Goal: Information Seeking & Learning: Learn about a topic

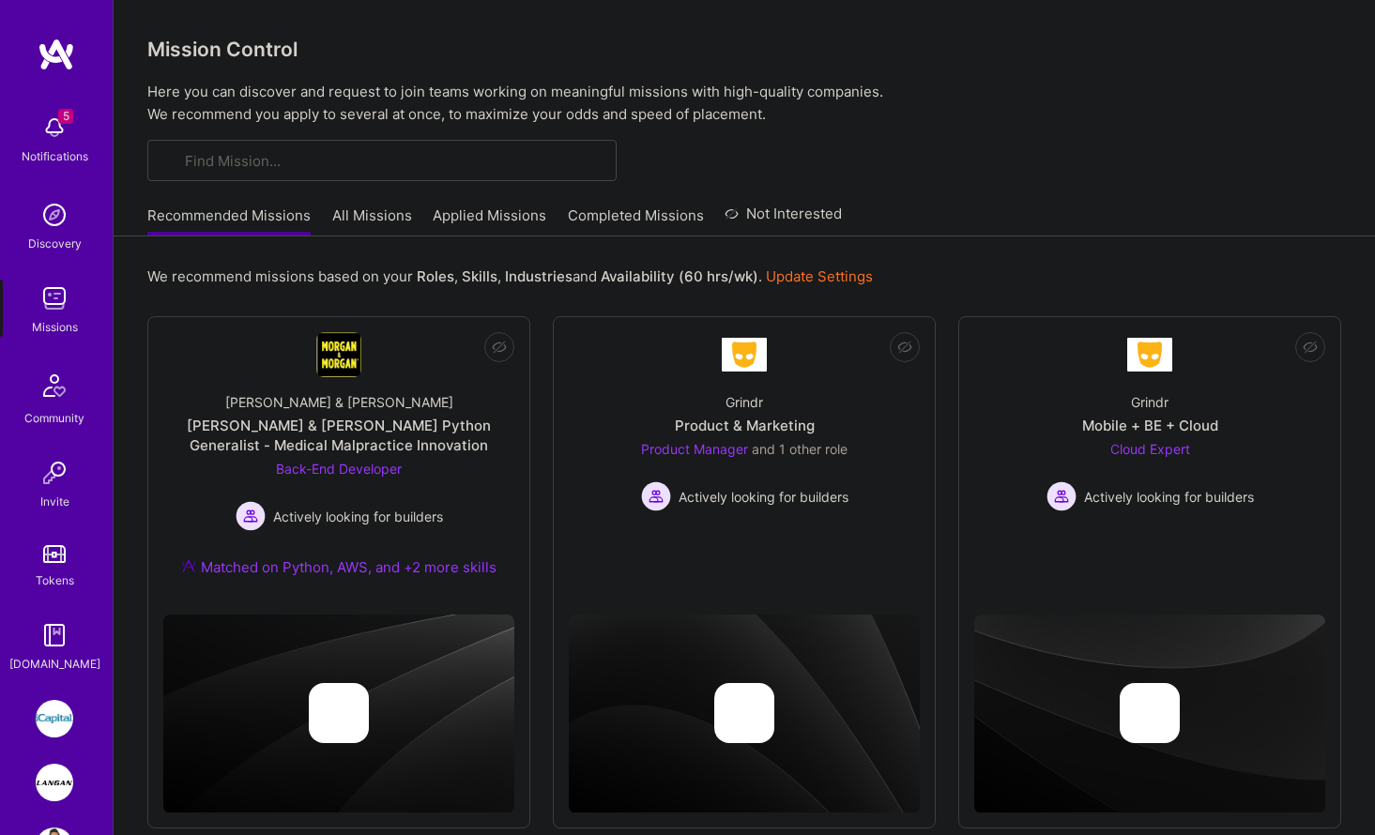
click at [59, 773] on img at bounding box center [55, 783] width 38 height 38
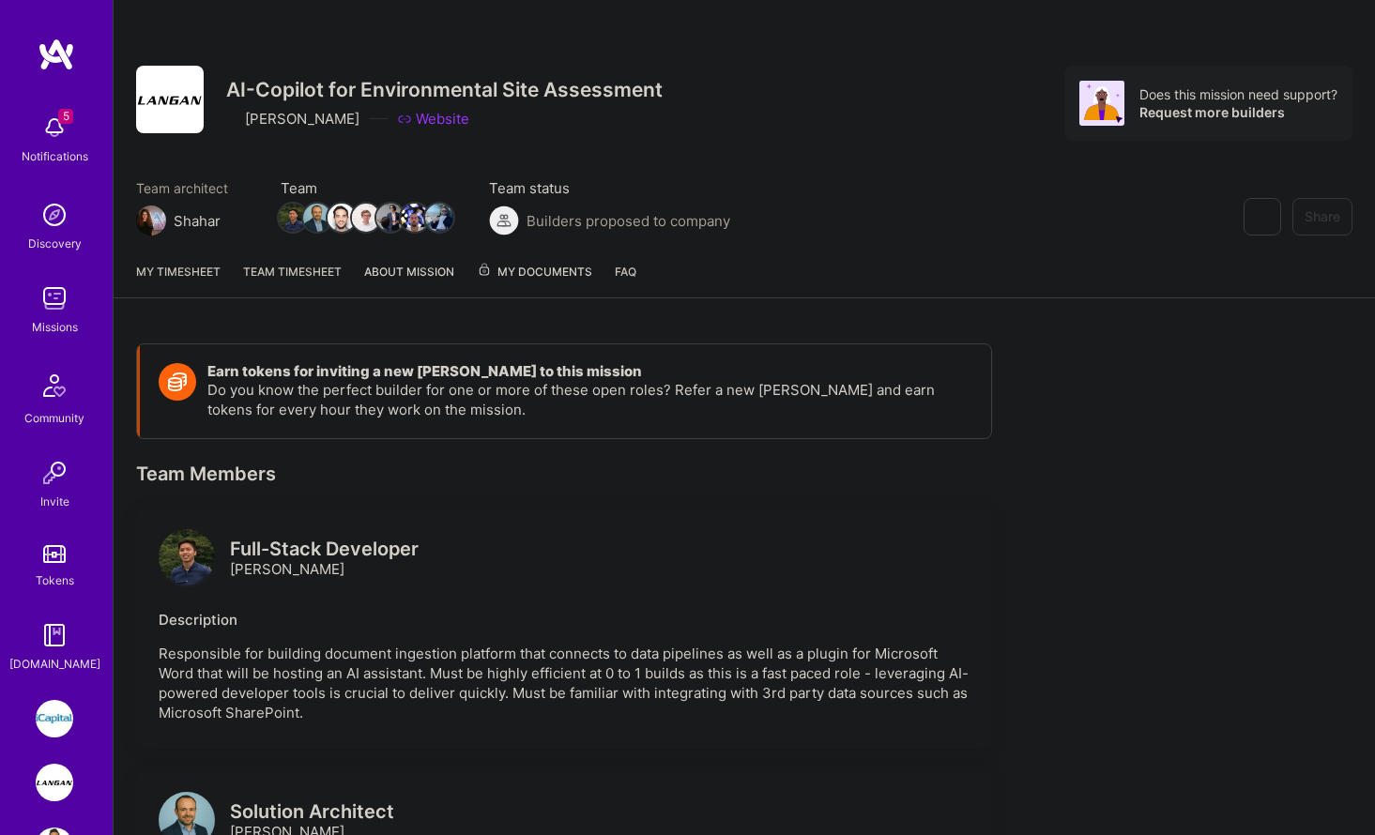
click at [292, 268] on link "Team timesheet" at bounding box center [292, 280] width 99 height 36
click at [292, 276] on link "Team timesheet" at bounding box center [292, 280] width 99 height 36
click at [61, 734] on img at bounding box center [55, 719] width 38 height 38
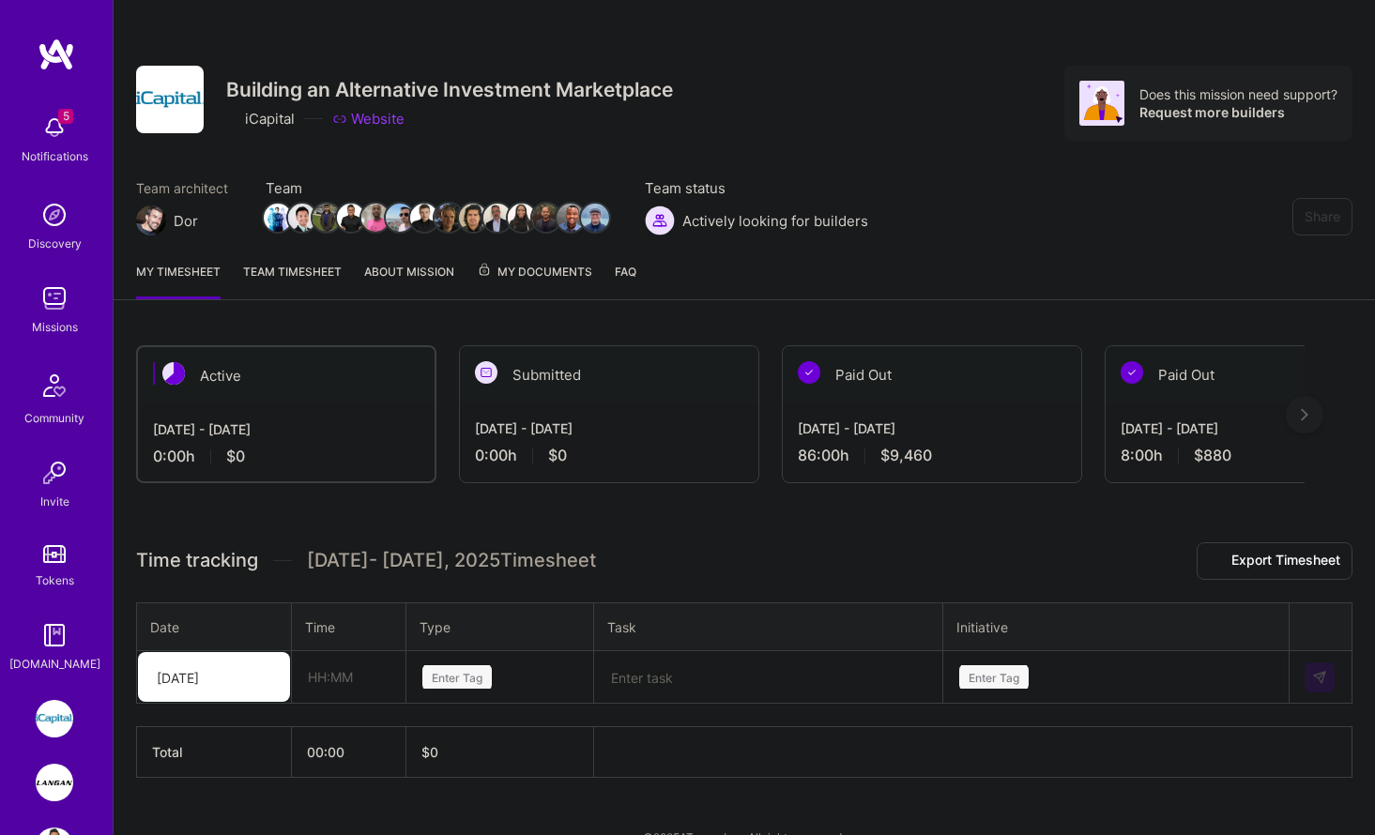
click at [53, 785] on img at bounding box center [55, 783] width 38 height 38
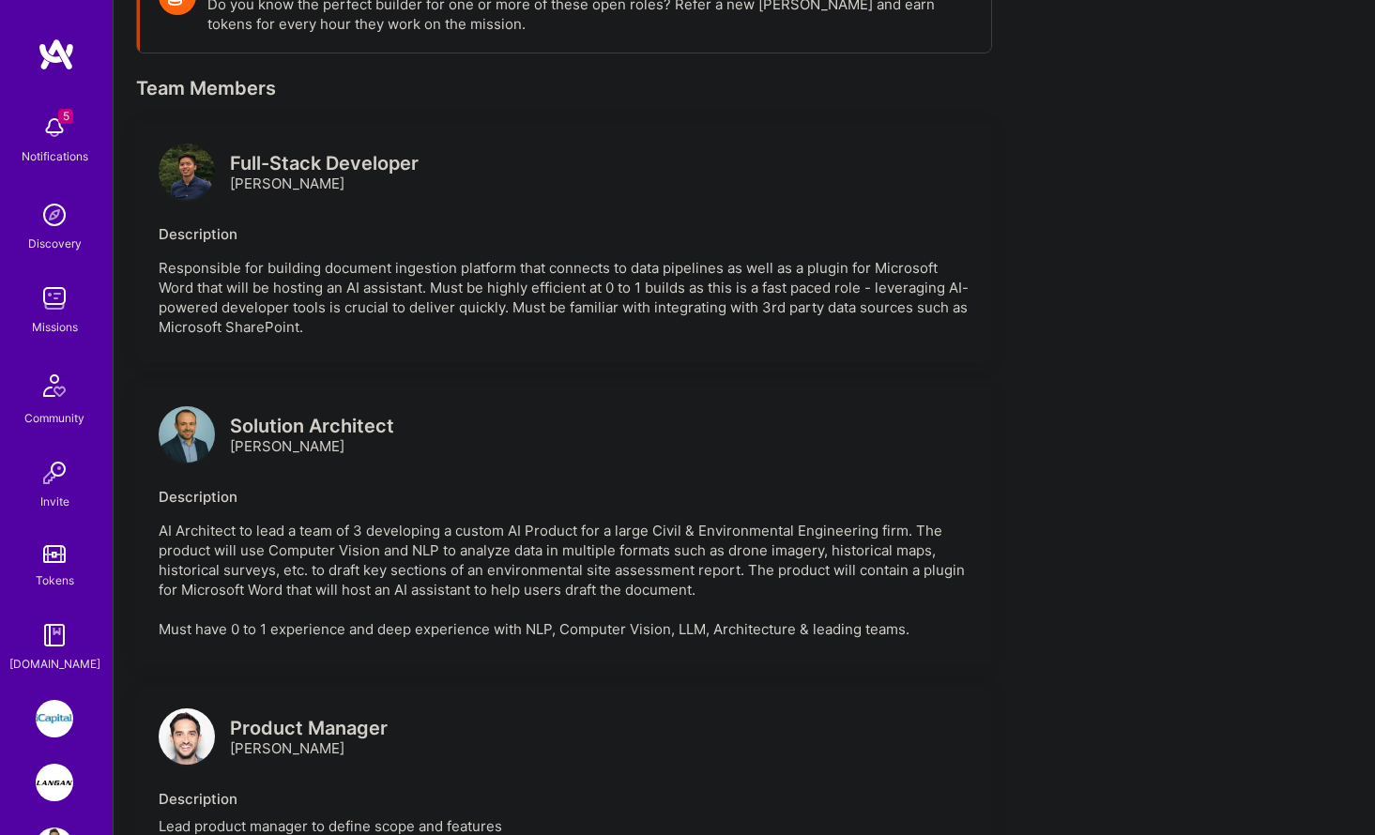
scroll to position [325, 0]
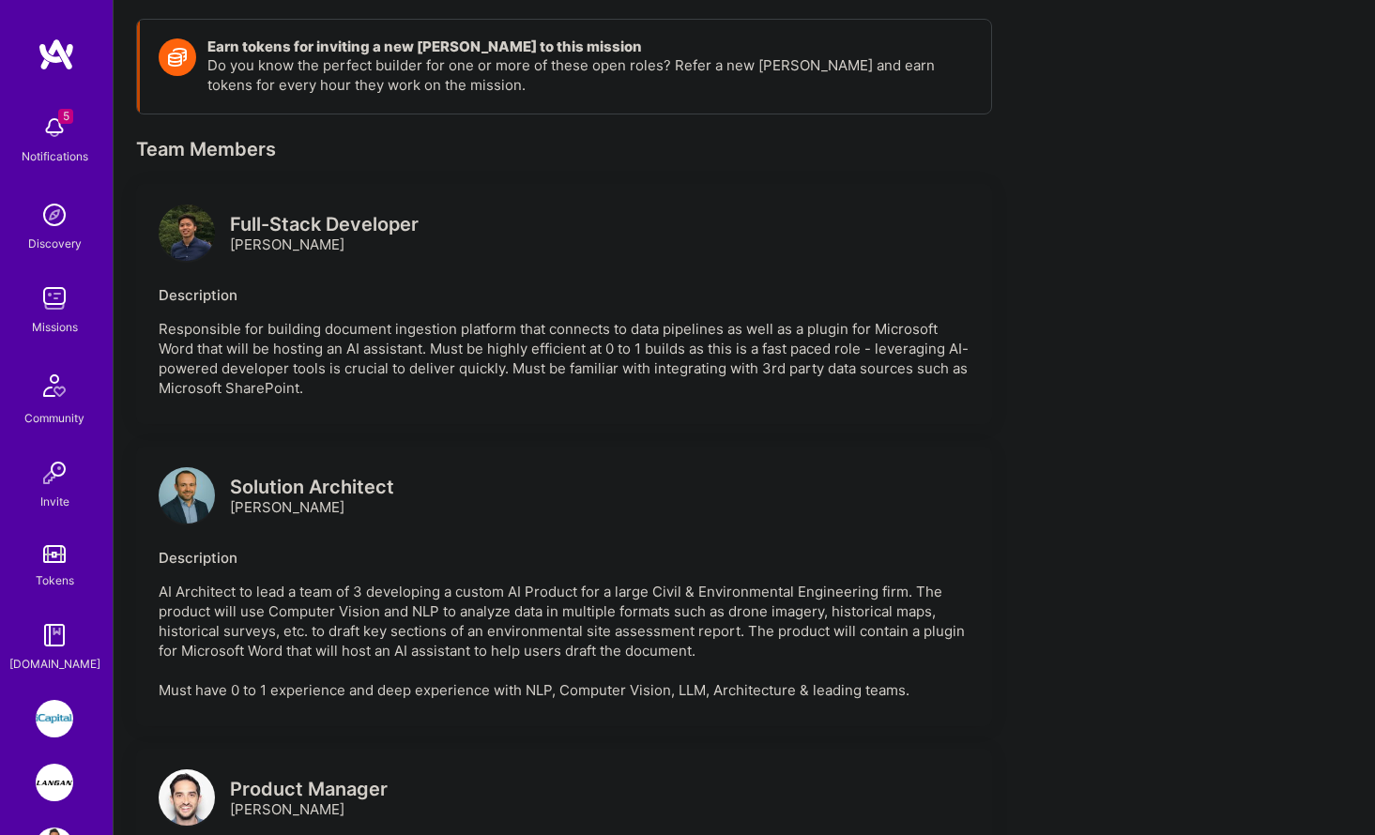
click at [180, 227] on img at bounding box center [187, 233] width 56 height 56
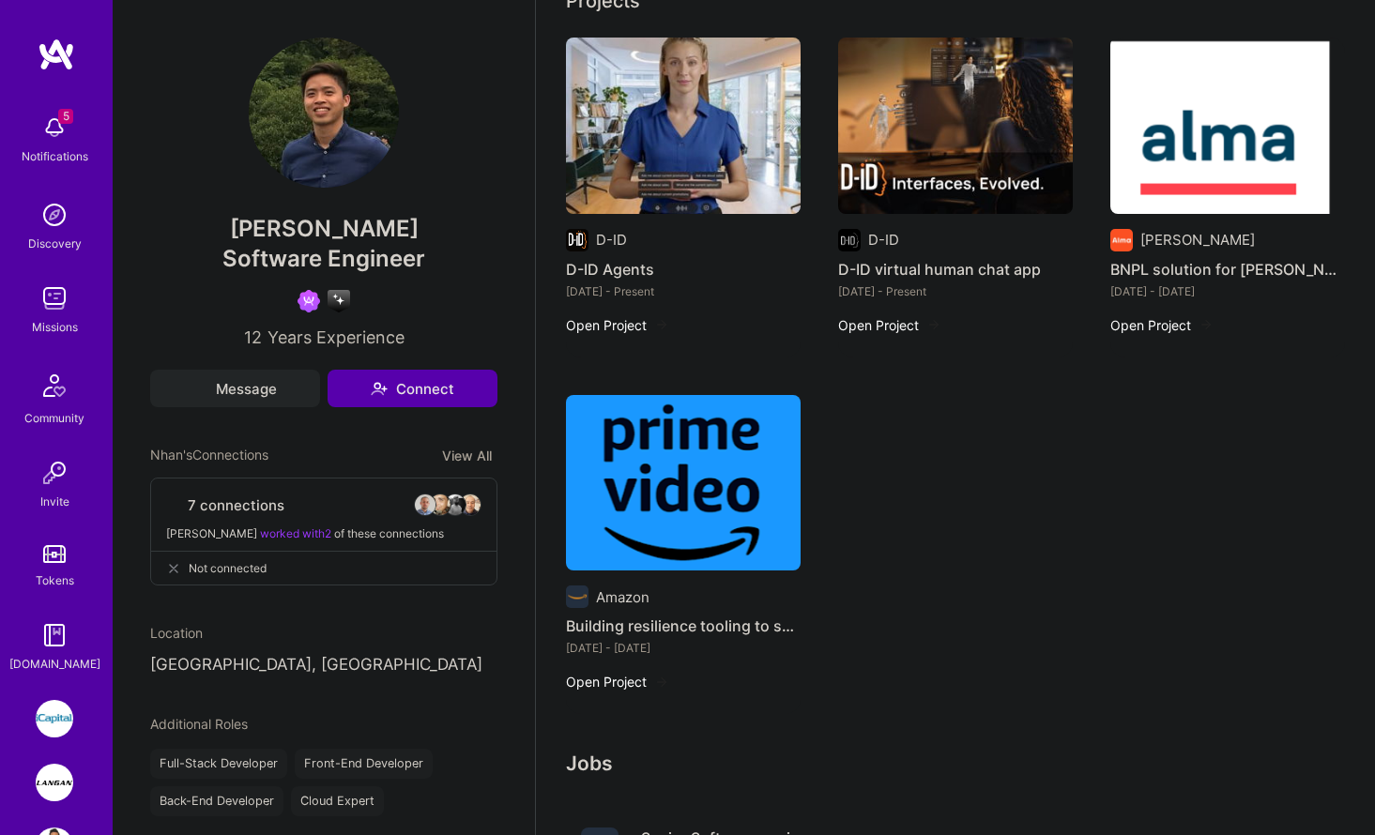
scroll to position [889, 0]
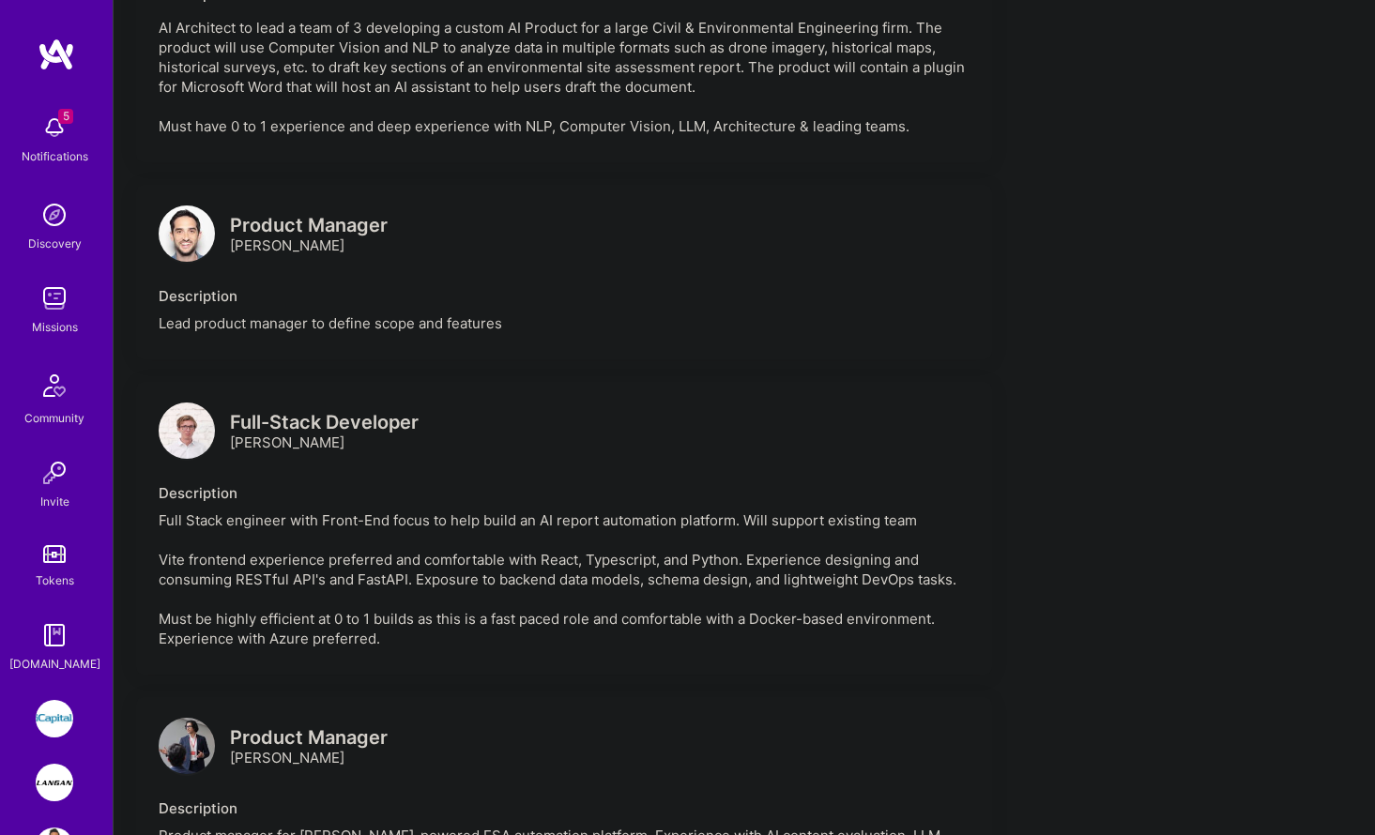
scroll to position [325, 0]
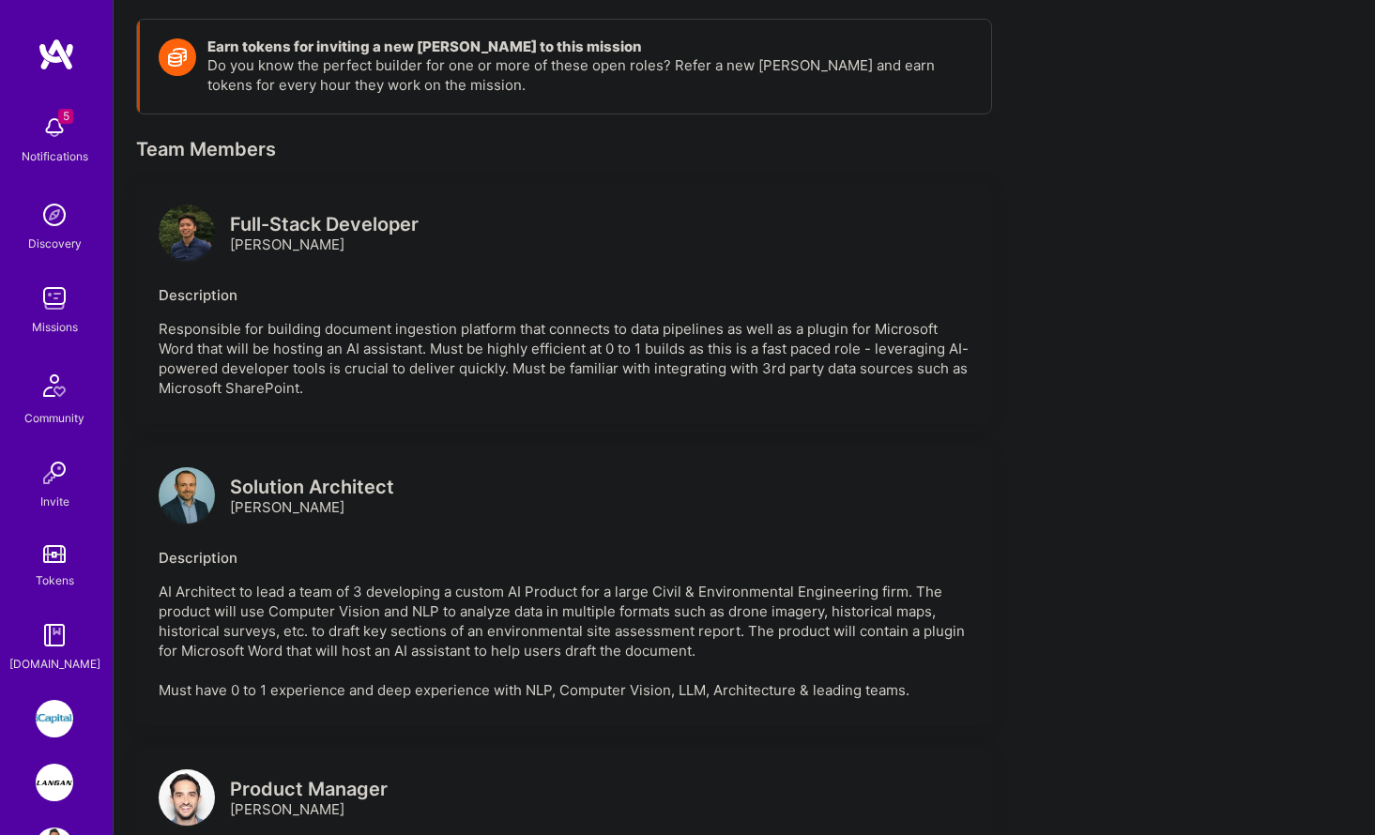
click at [198, 492] on img at bounding box center [187, 495] width 56 height 56
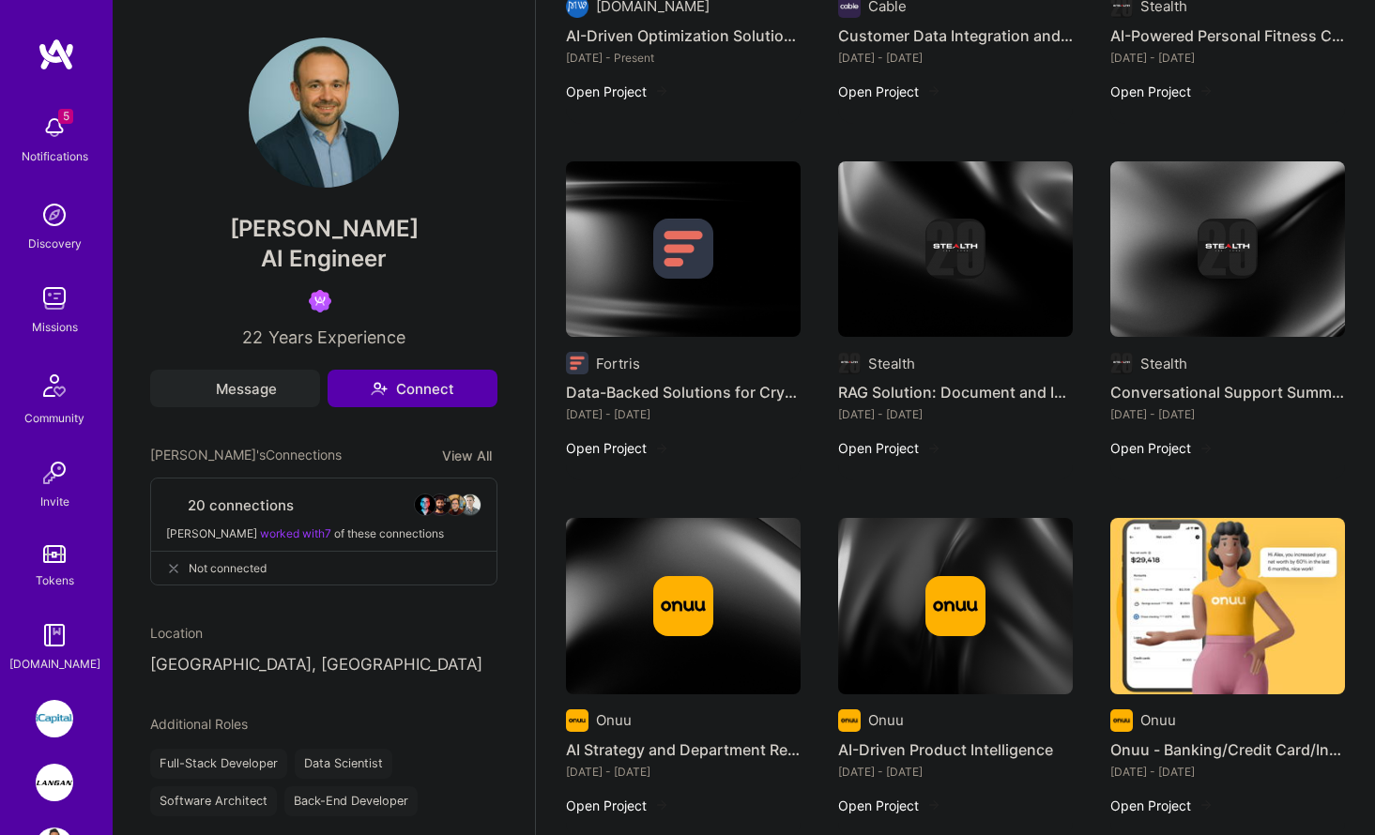
scroll to position [265, 0]
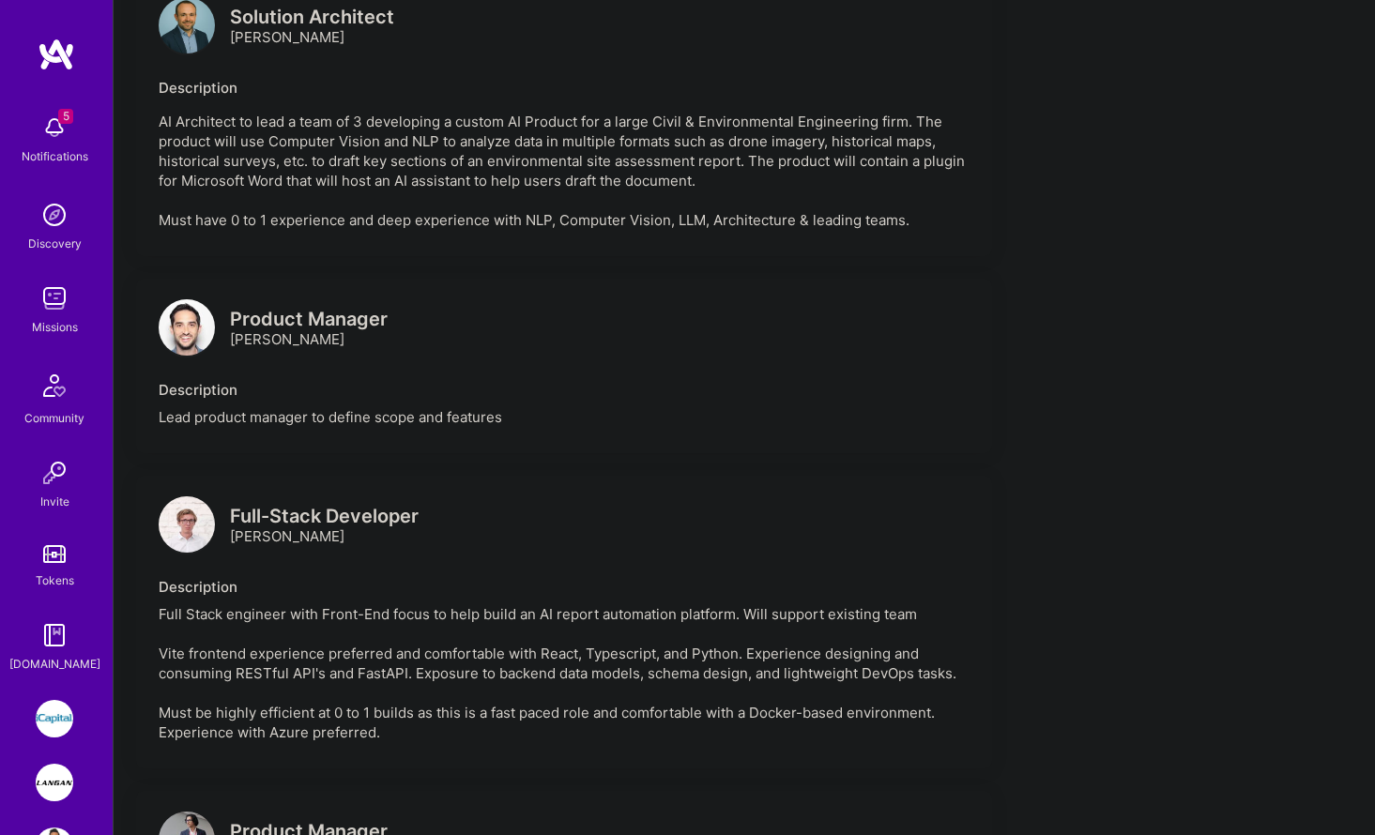
scroll to position [866, 0]
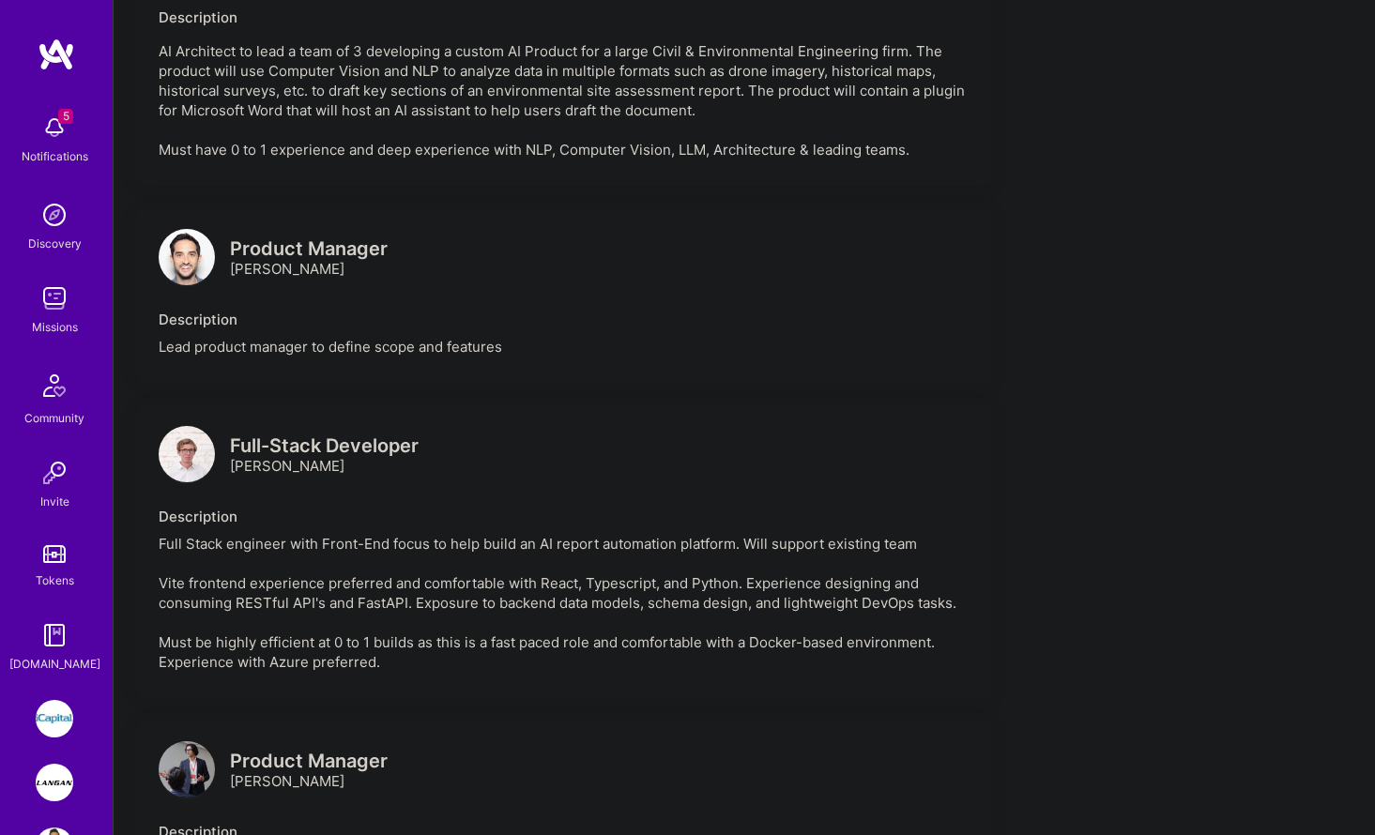
click at [206, 285] on img at bounding box center [187, 257] width 56 height 56
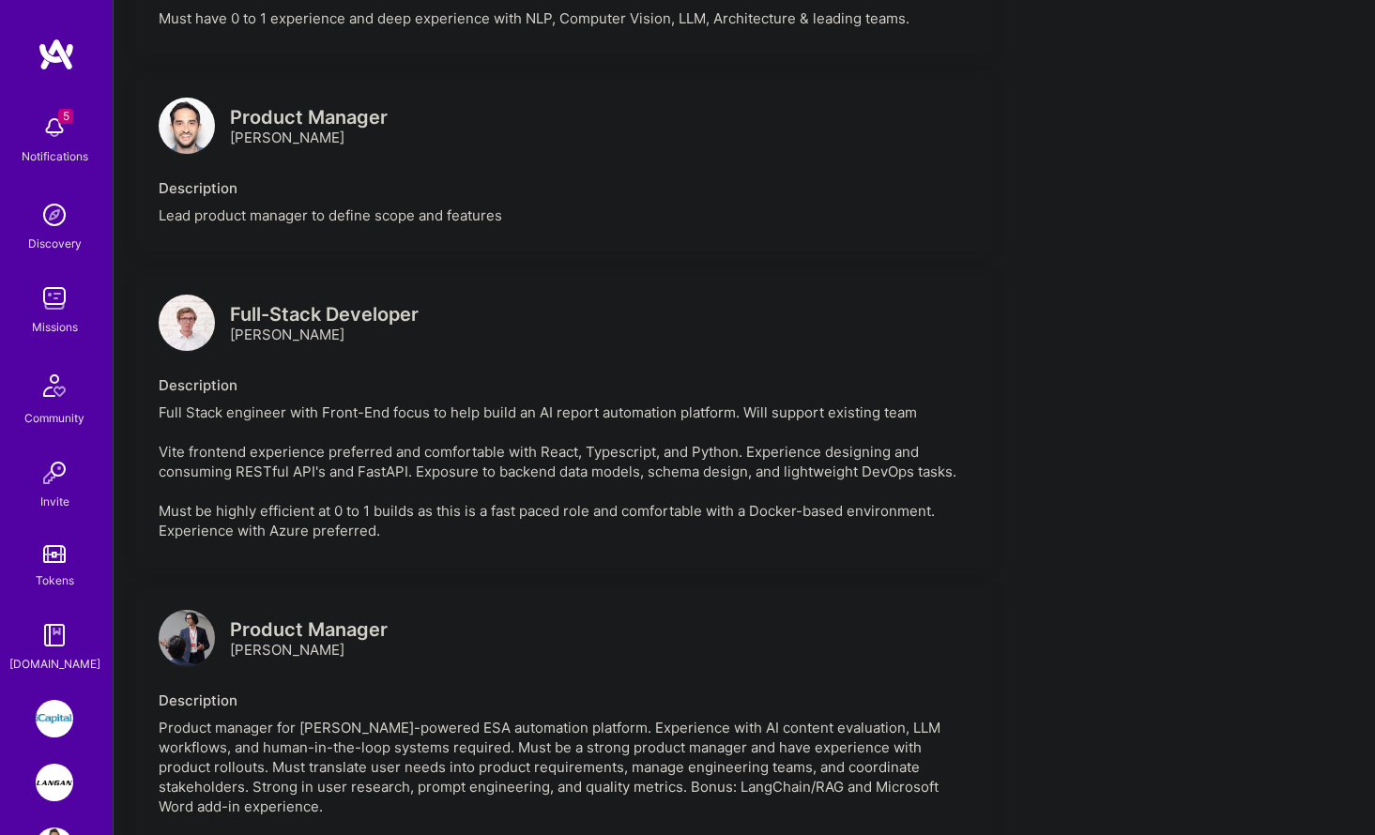
scroll to position [1166, 0]
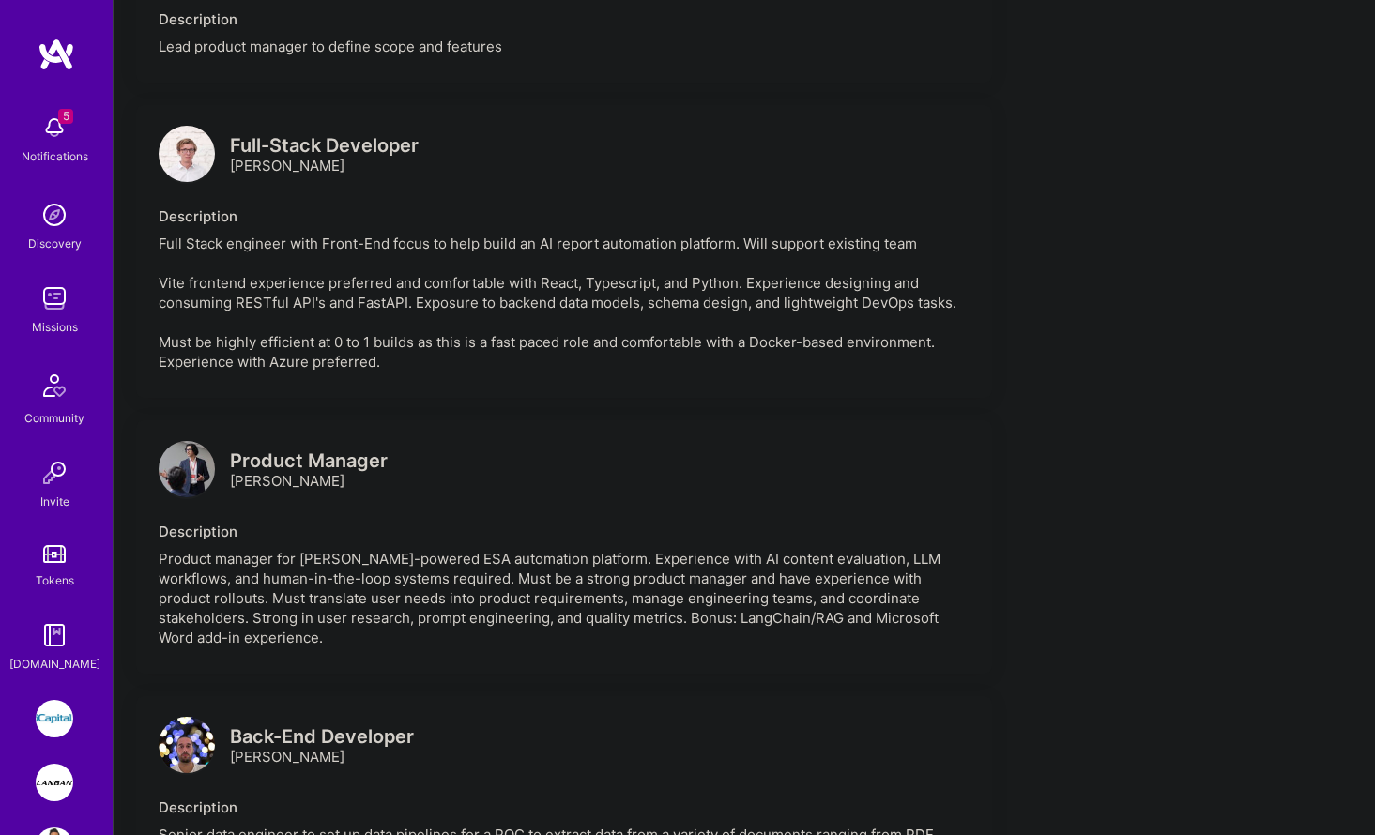
click at [196, 175] on img at bounding box center [187, 154] width 56 height 56
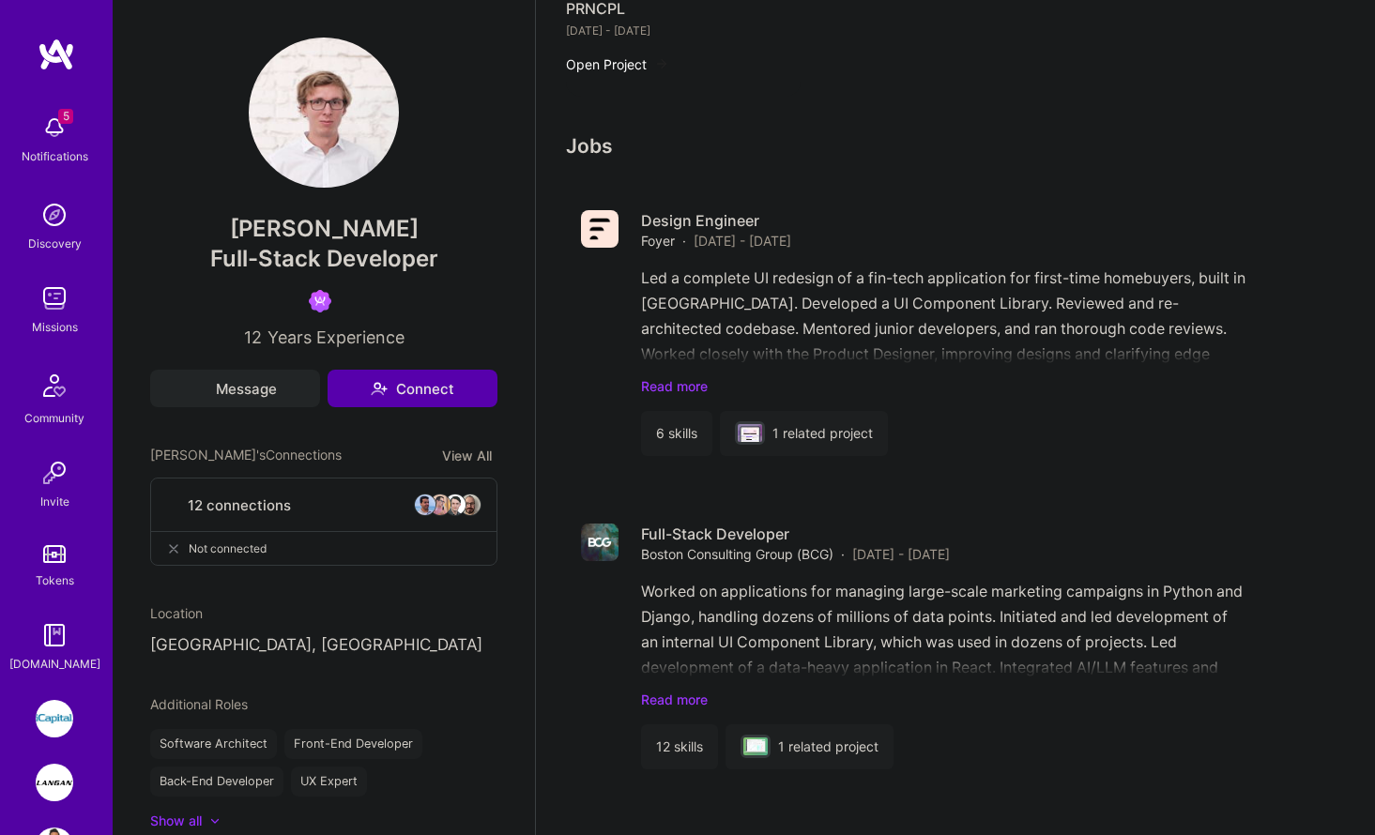
scroll to position [1991, 0]
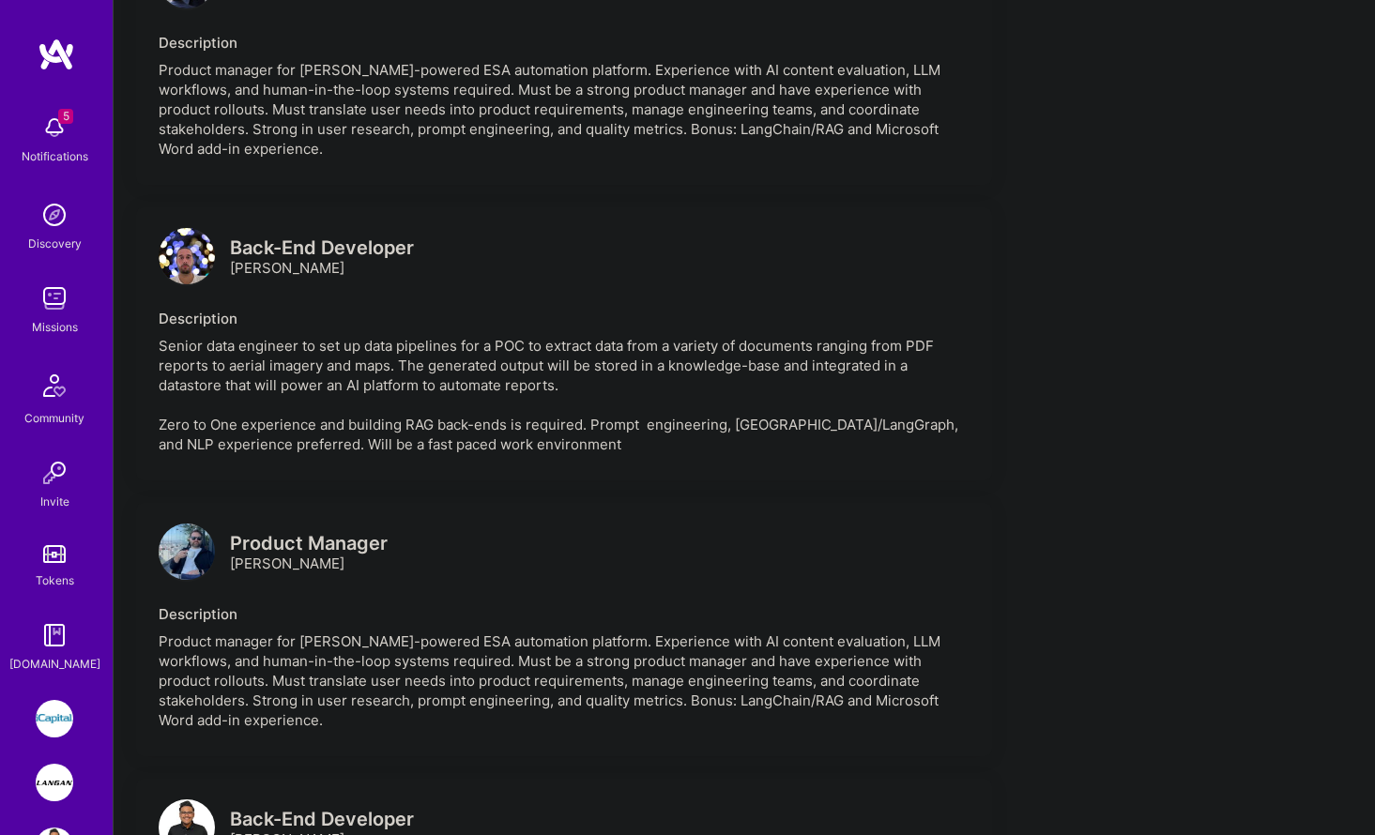
scroll to position [1681, 0]
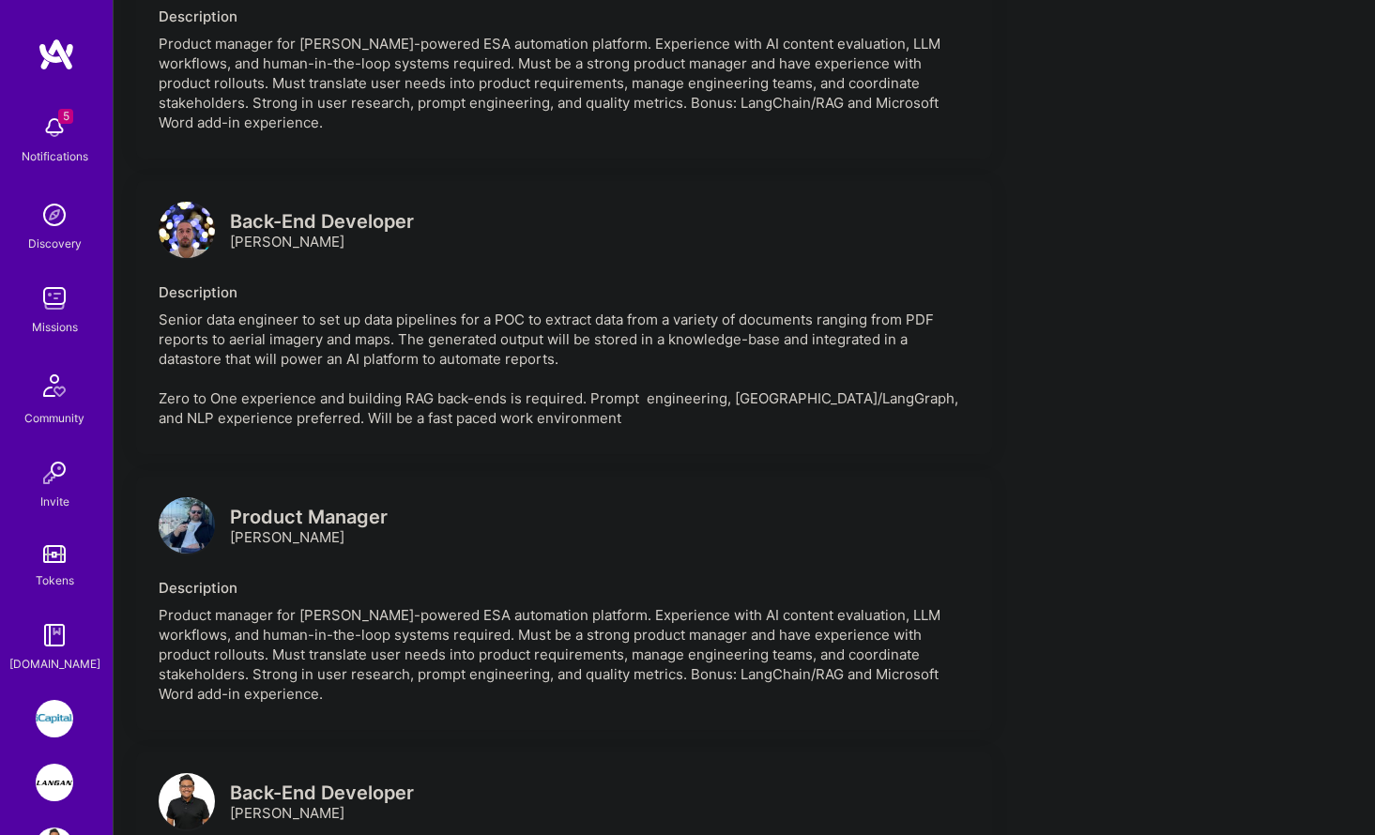
click at [182, 244] on img at bounding box center [187, 230] width 56 height 56
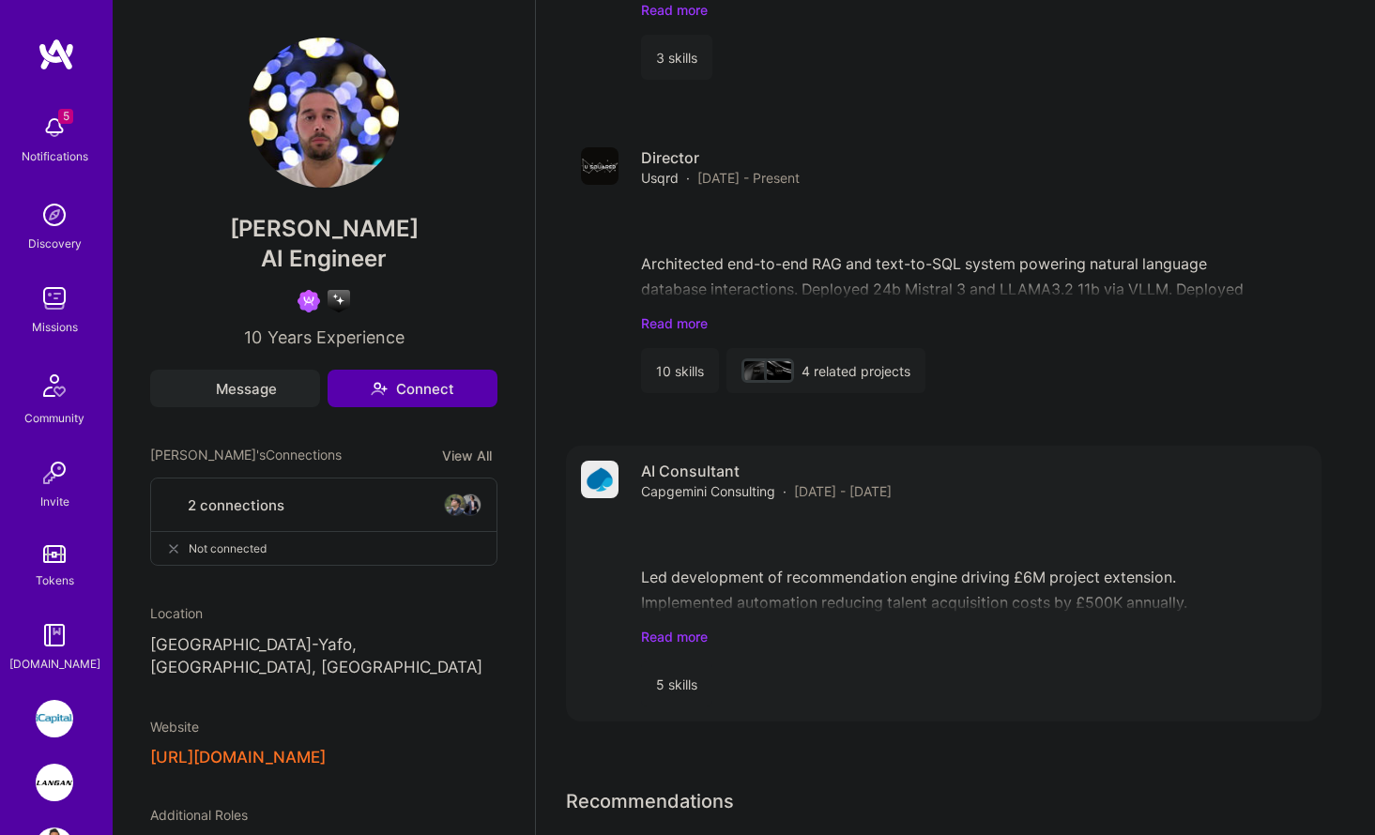
scroll to position [1362, 0]
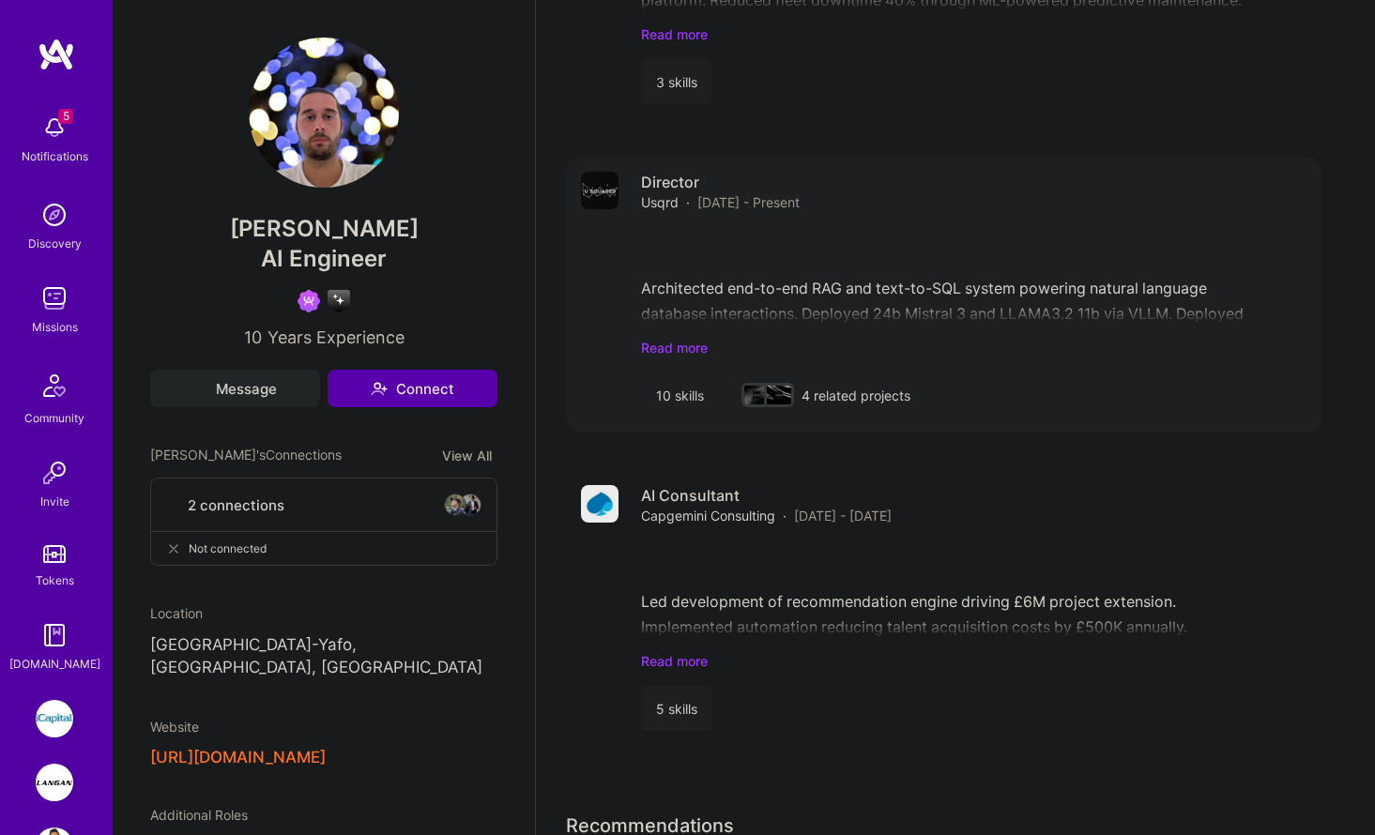
click at [684, 332] on div "Architected end-to-end RAG and text-to-SQL system powering natural language dat…" at bounding box center [974, 292] width 666 height 130
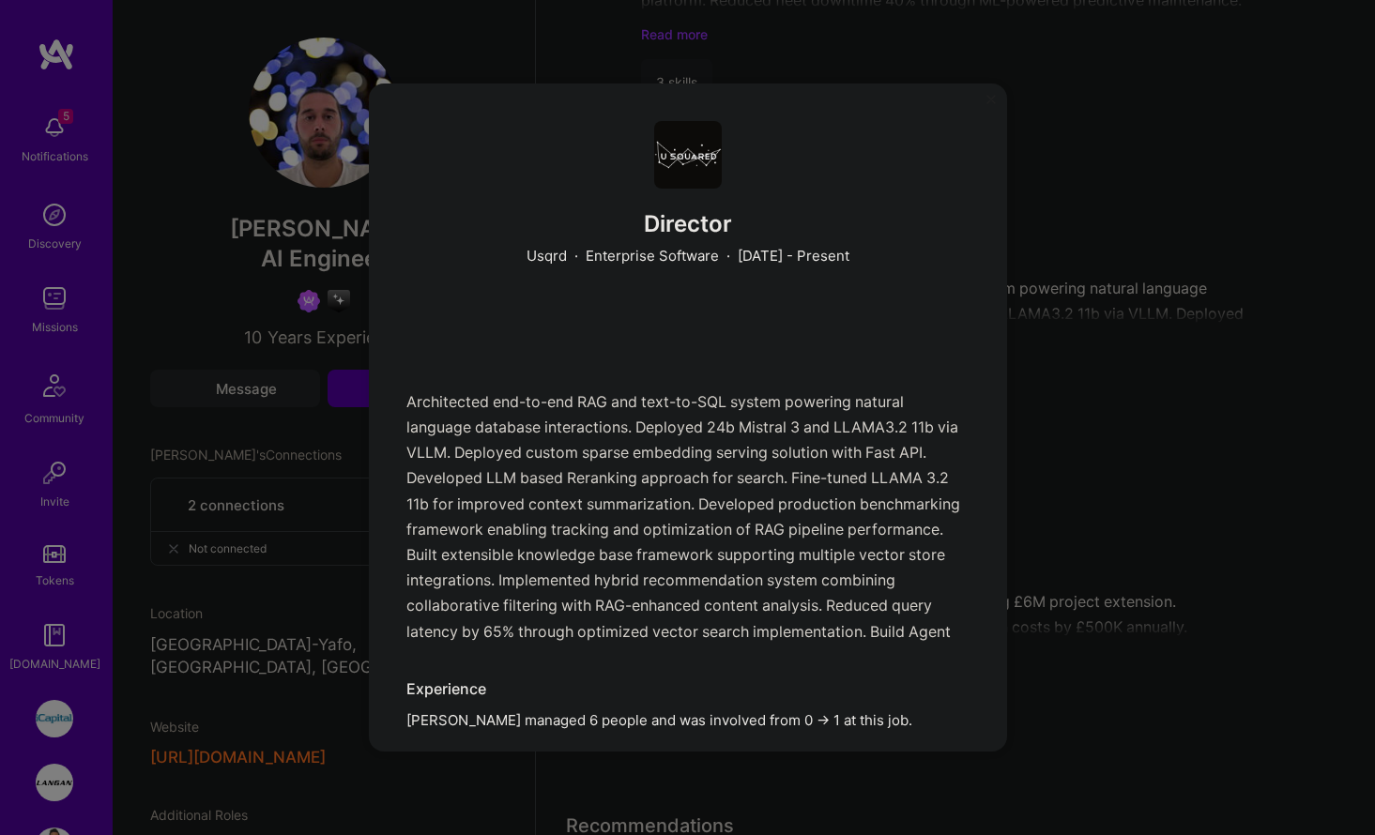
click at [1074, 329] on div "Director Usqrd · Enterprise Software · [DATE] - Present Architected end-to-end …" at bounding box center [687, 417] width 1375 height 835
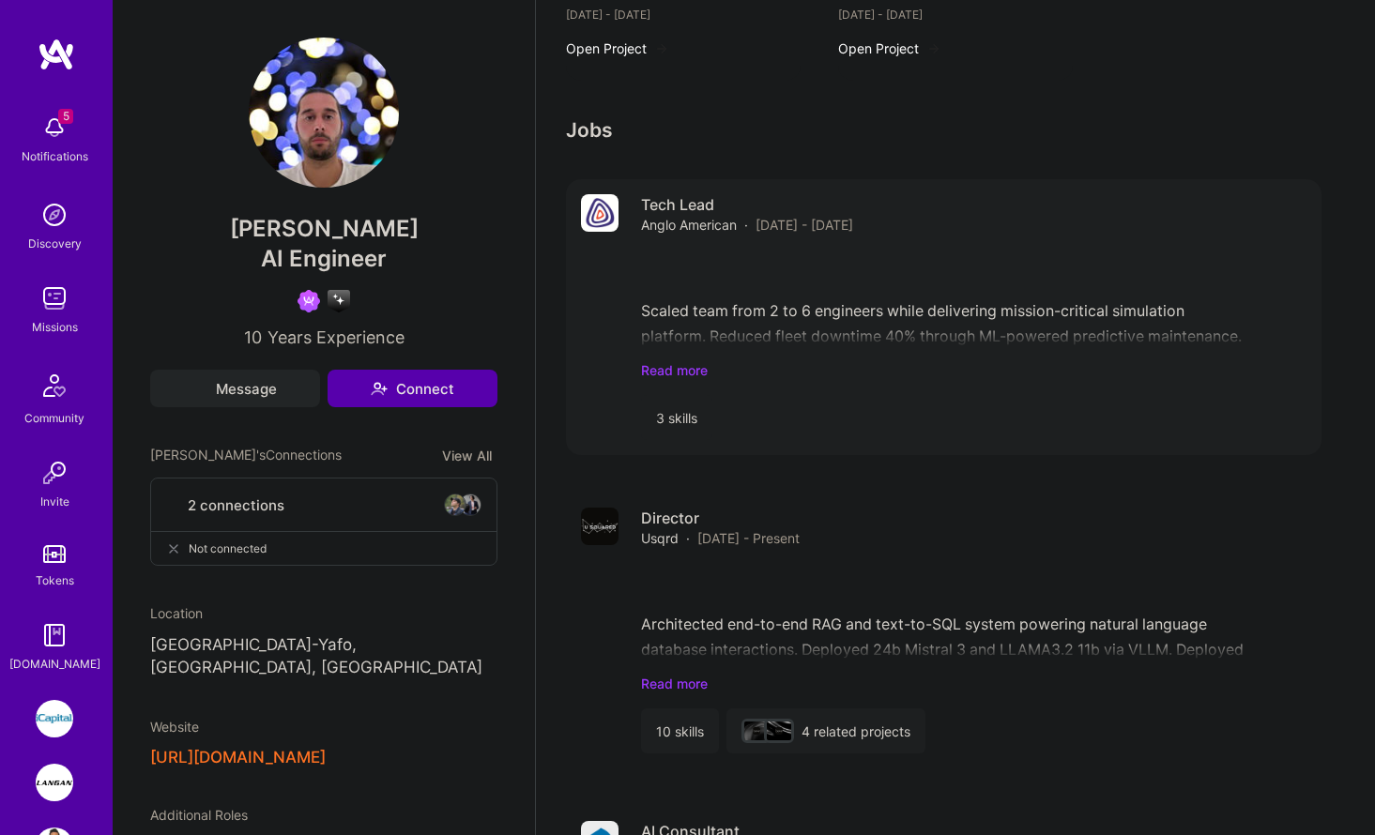
scroll to position [1018, 0]
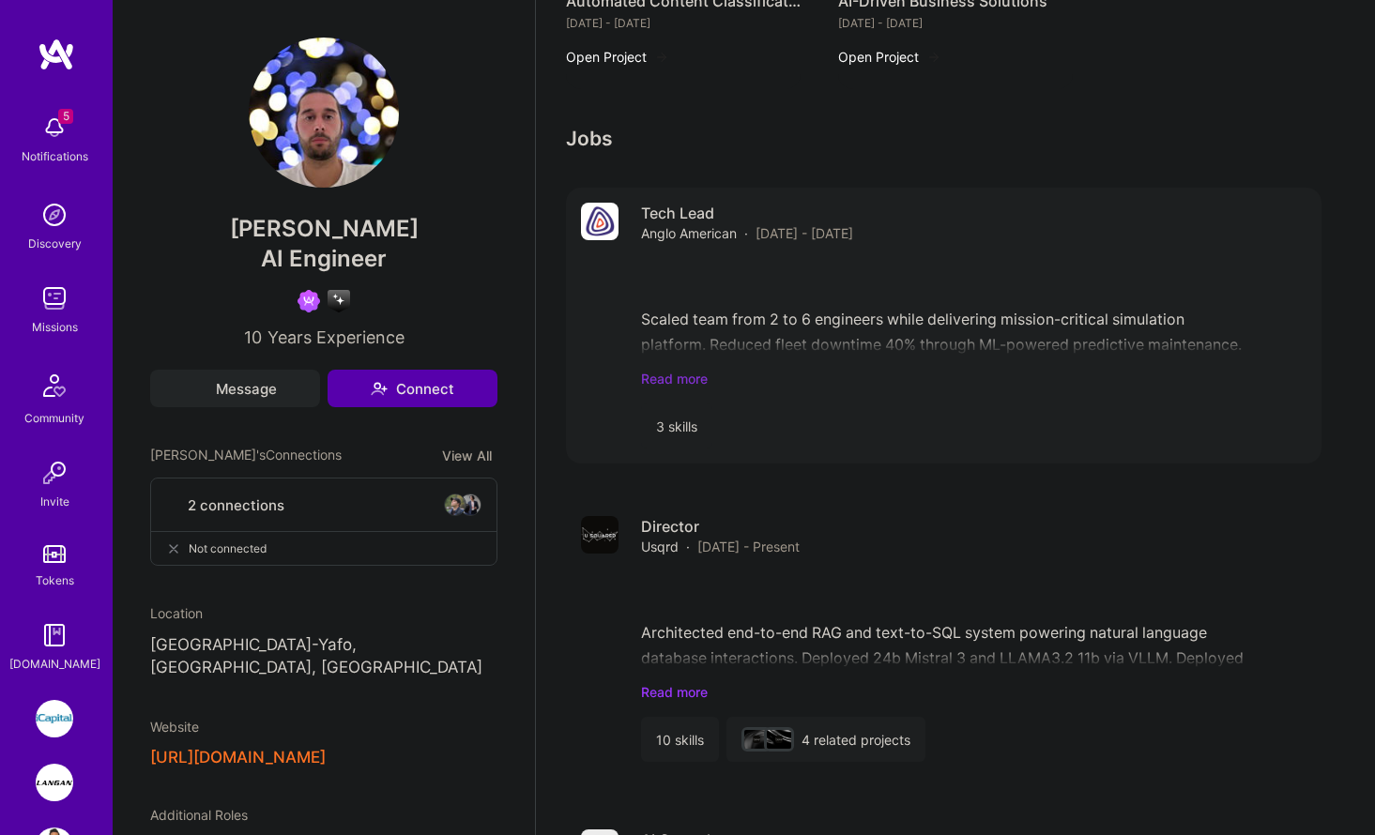
click at [721, 375] on icon at bounding box center [717, 379] width 11 height 20
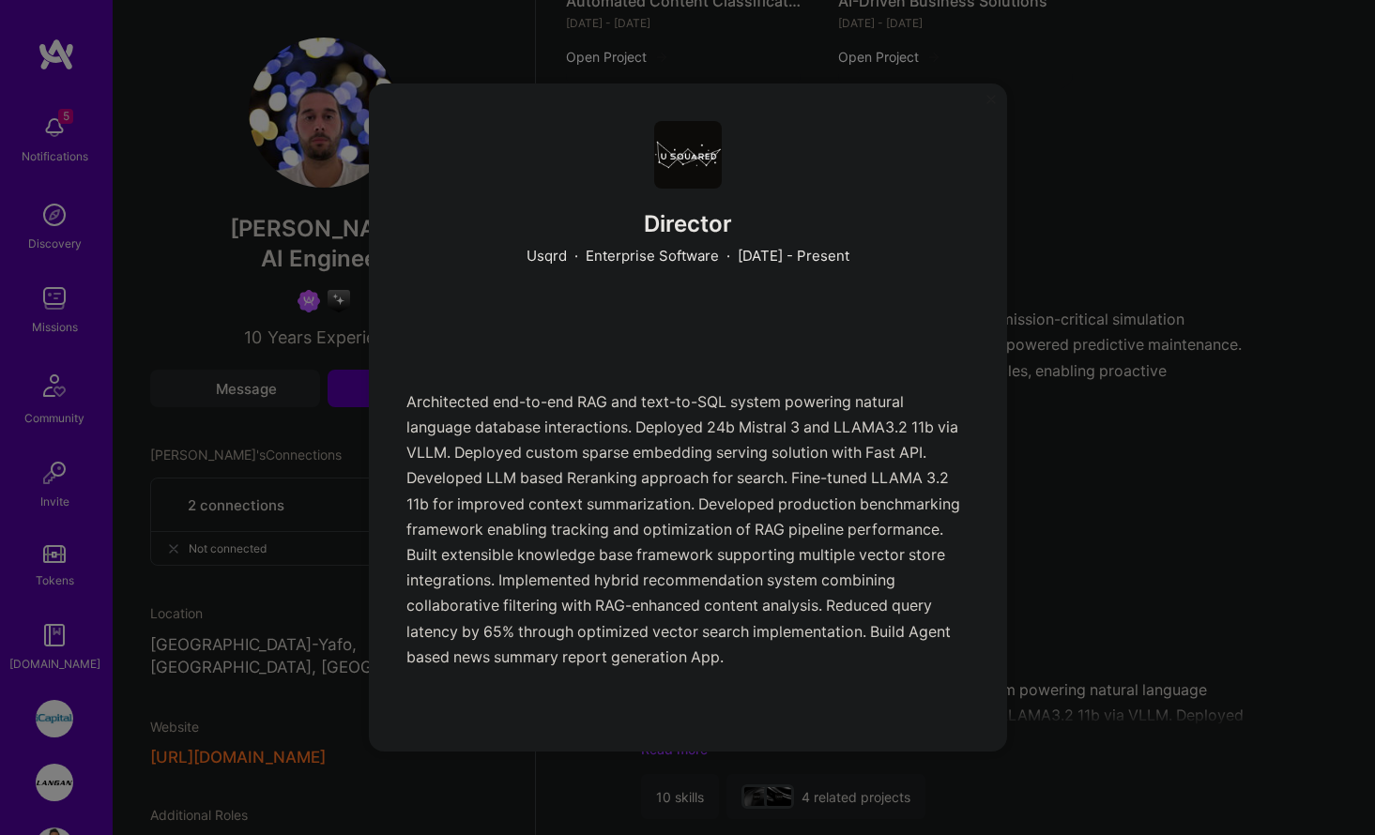
scroll to position [1362, 0]
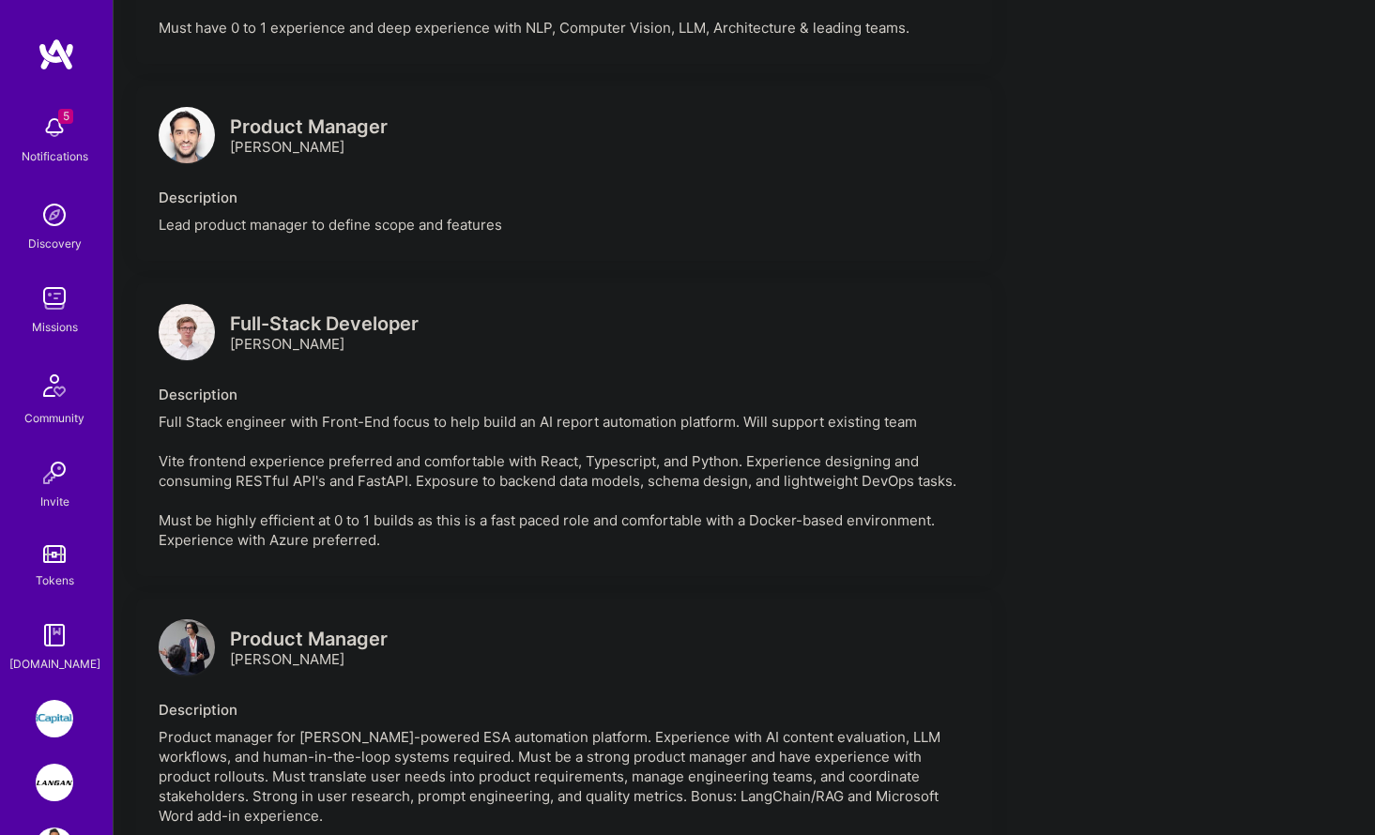
scroll to position [922, 0]
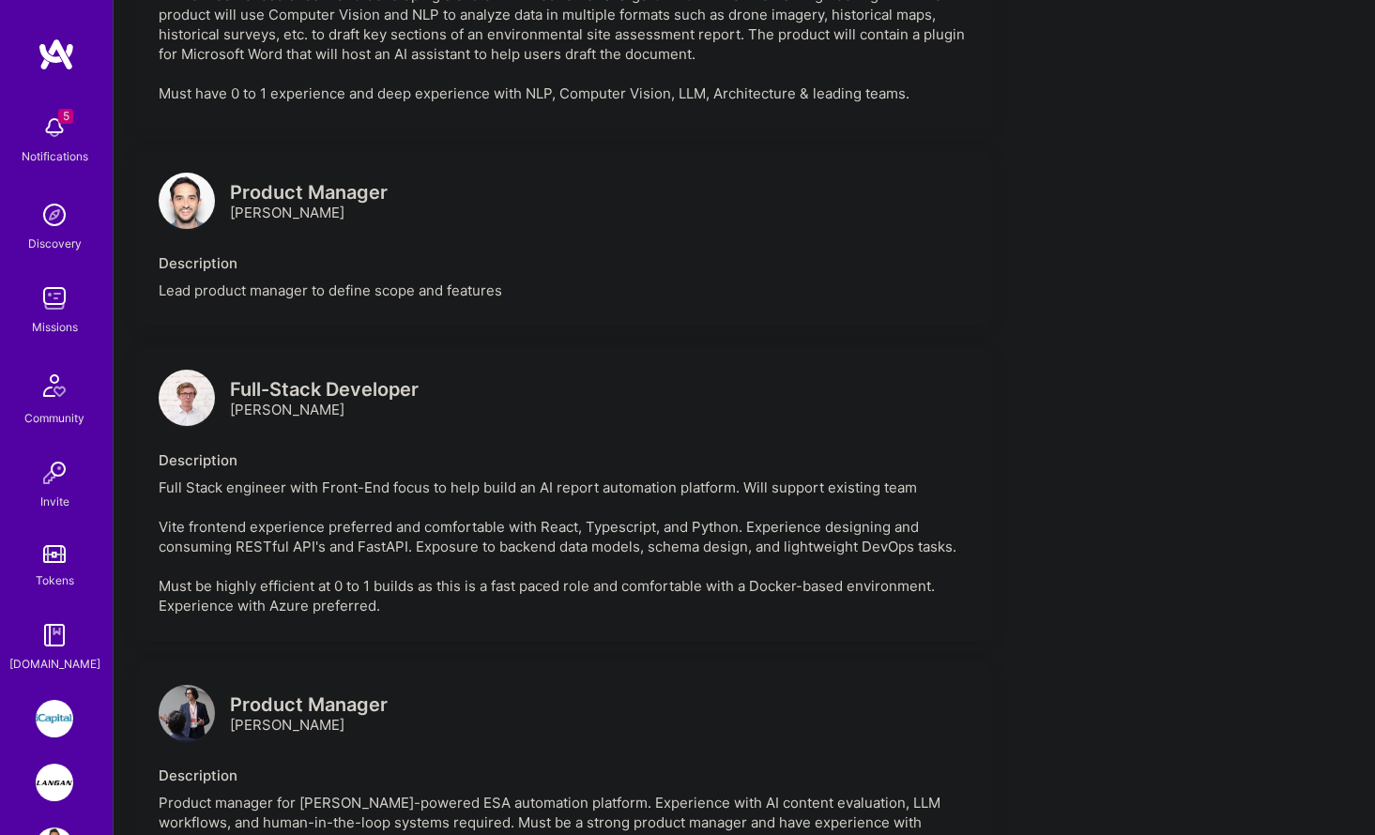
click at [207, 423] on img at bounding box center [187, 398] width 56 height 56
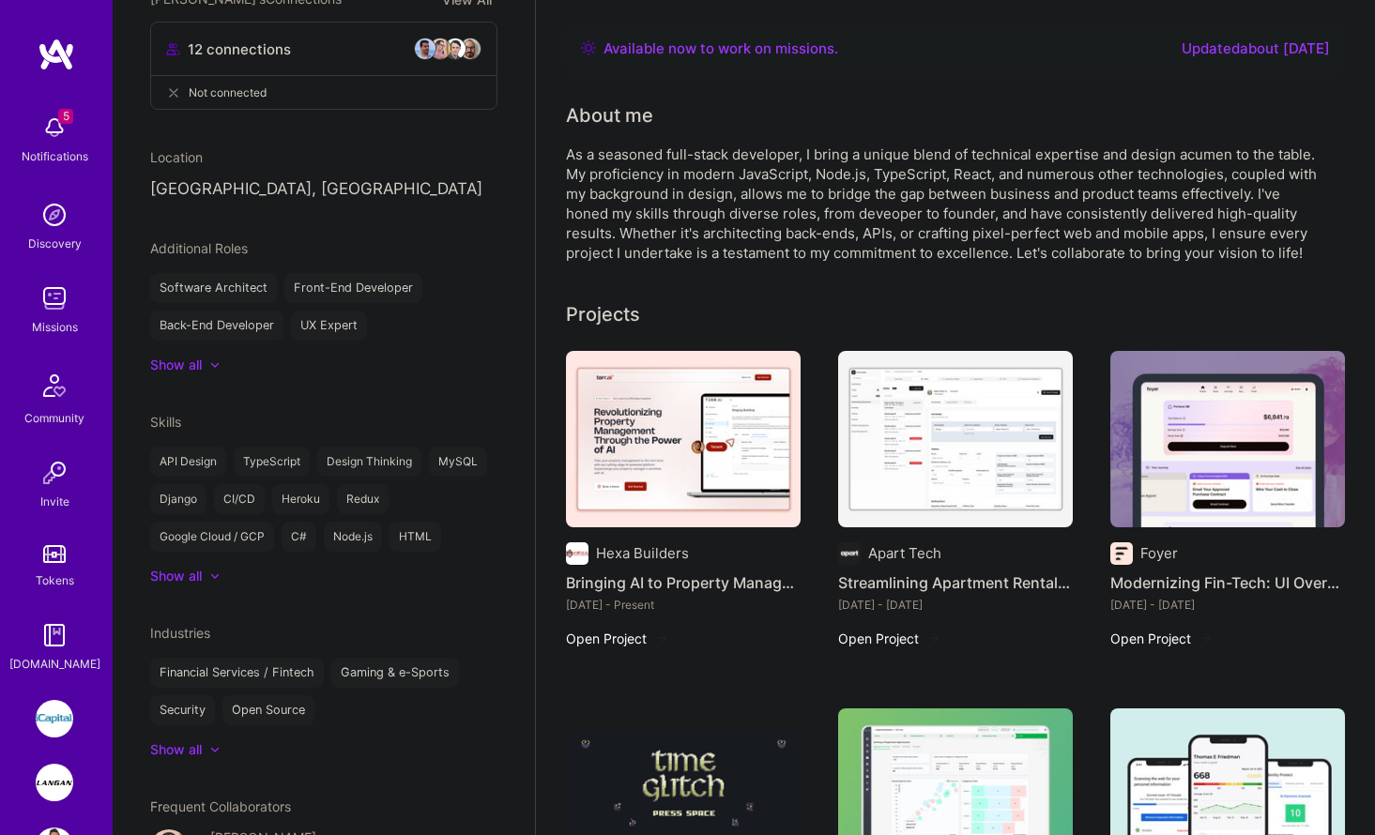
scroll to position [467, 0]
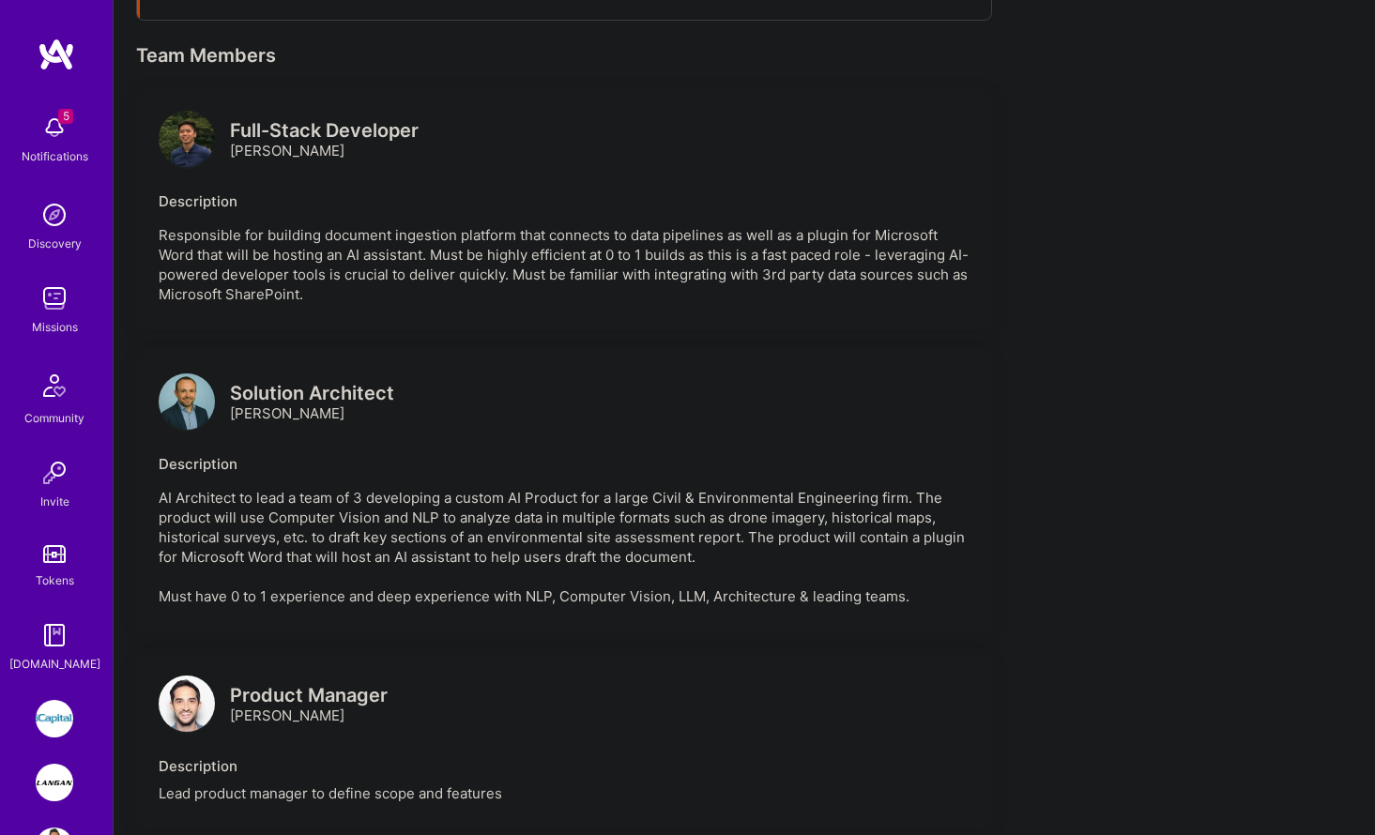
scroll to position [361, 0]
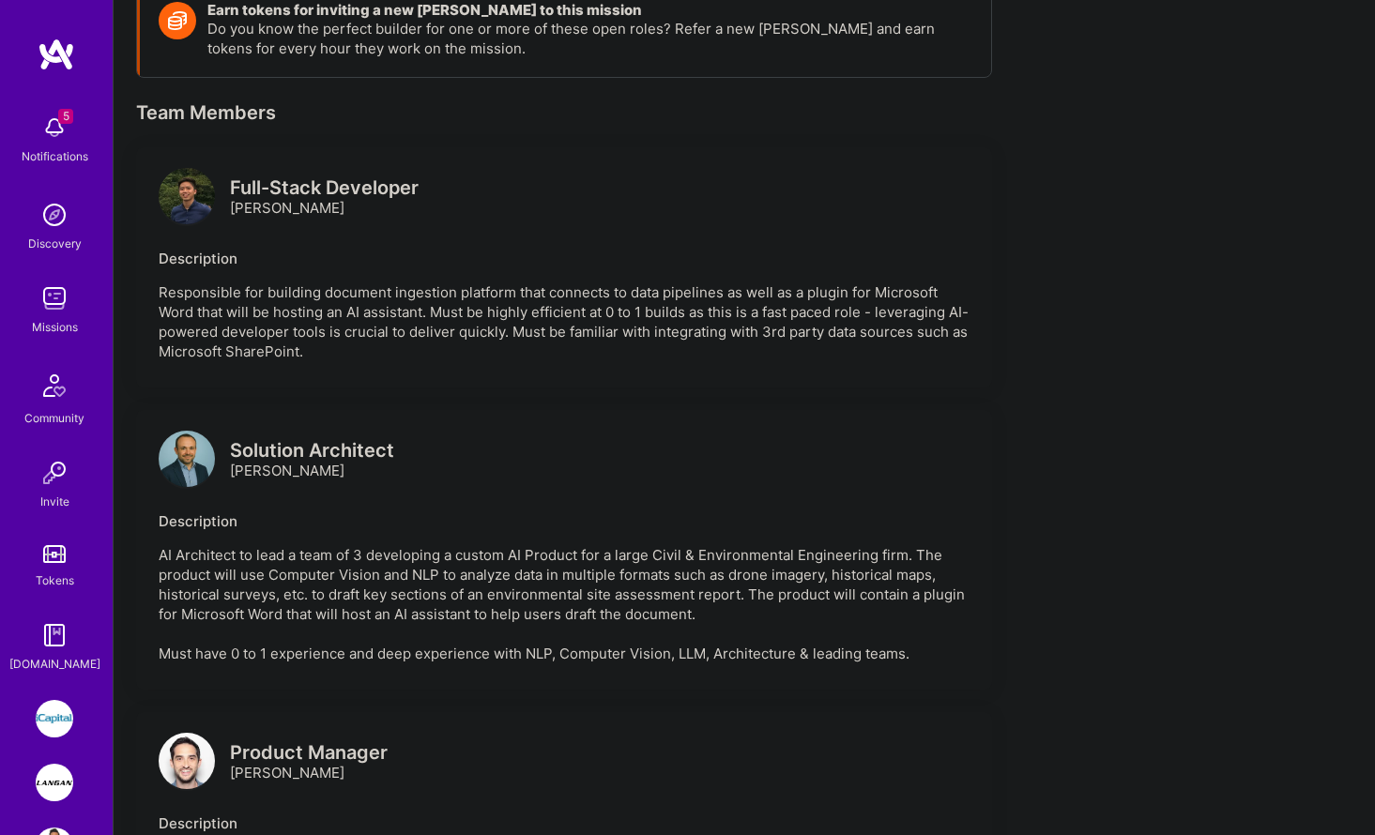
click at [193, 489] on div at bounding box center [187, 461] width 56 height 61
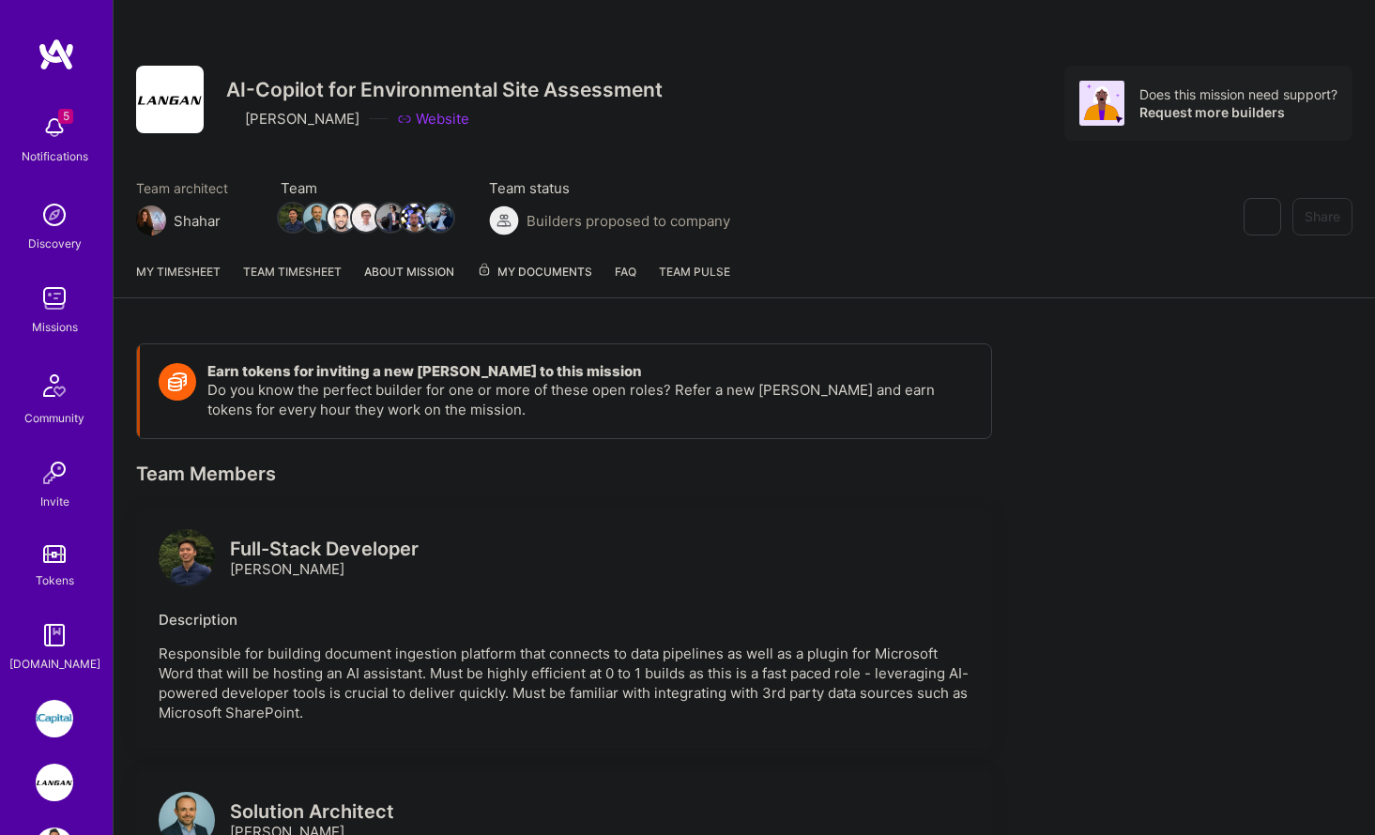
scroll to position [361, 0]
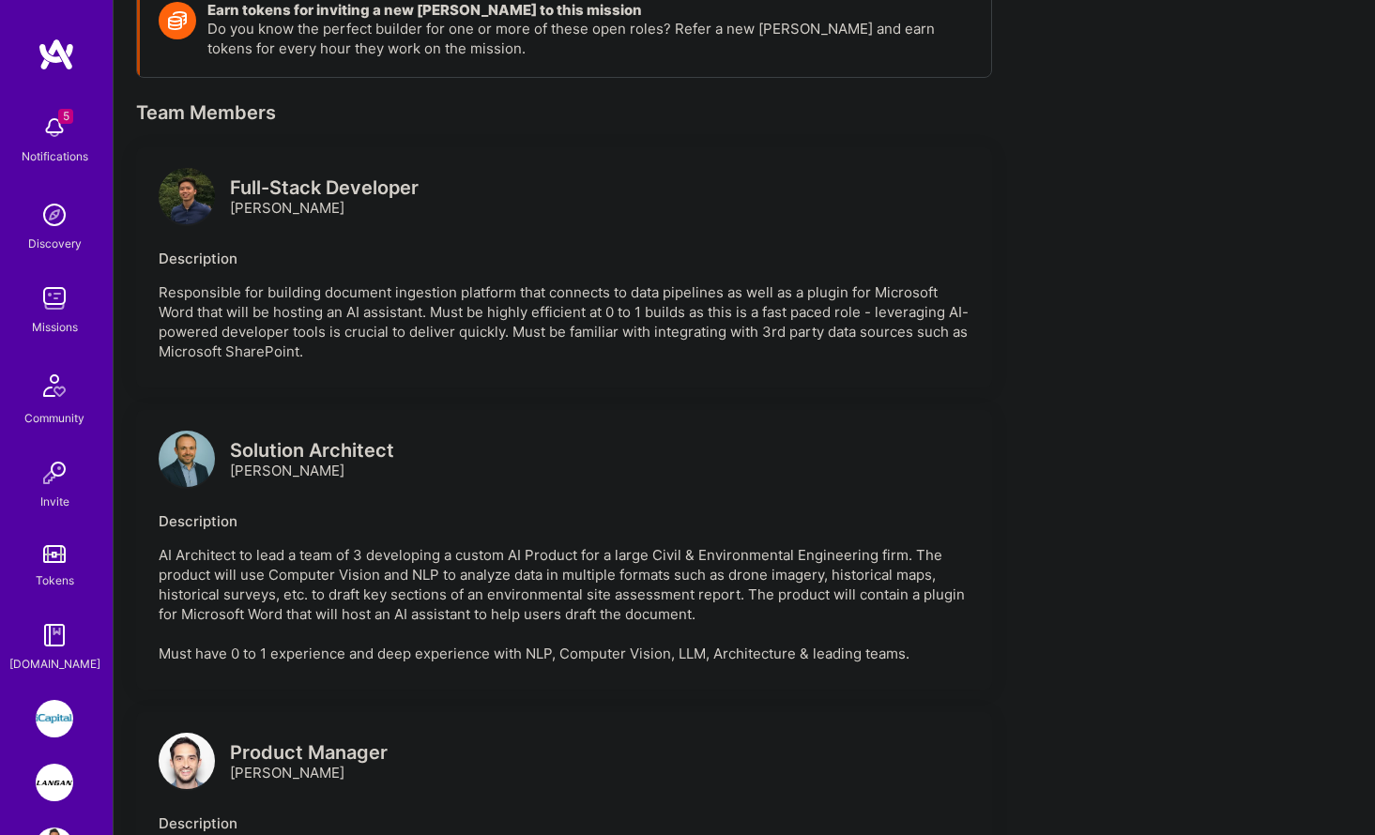
click at [192, 197] on img at bounding box center [187, 196] width 56 height 56
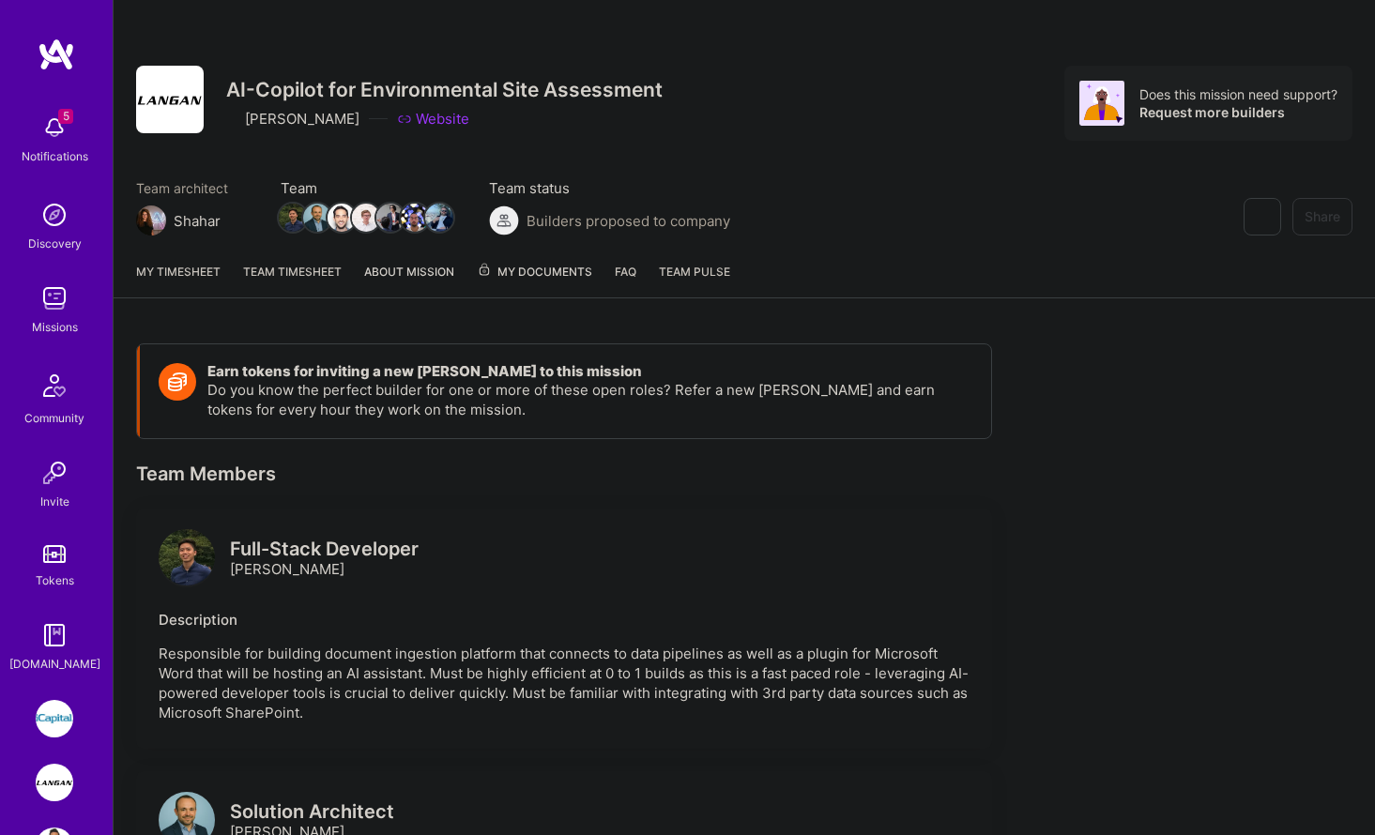
click at [567, 280] on span "My Documents" at bounding box center [534, 272] width 115 height 21
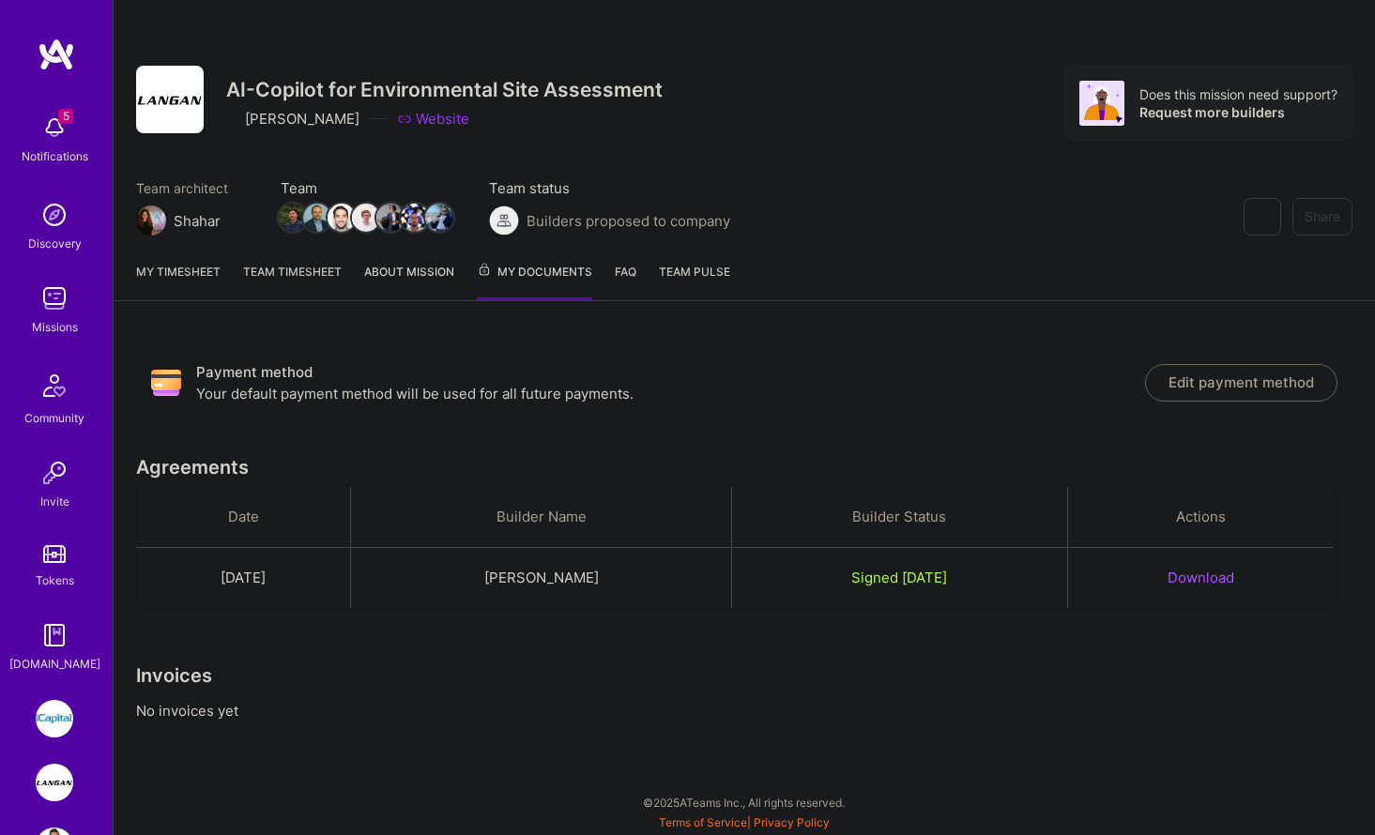
click at [698, 280] on link "Team Pulse" at bounding box center [694, 281] width 71 height 38
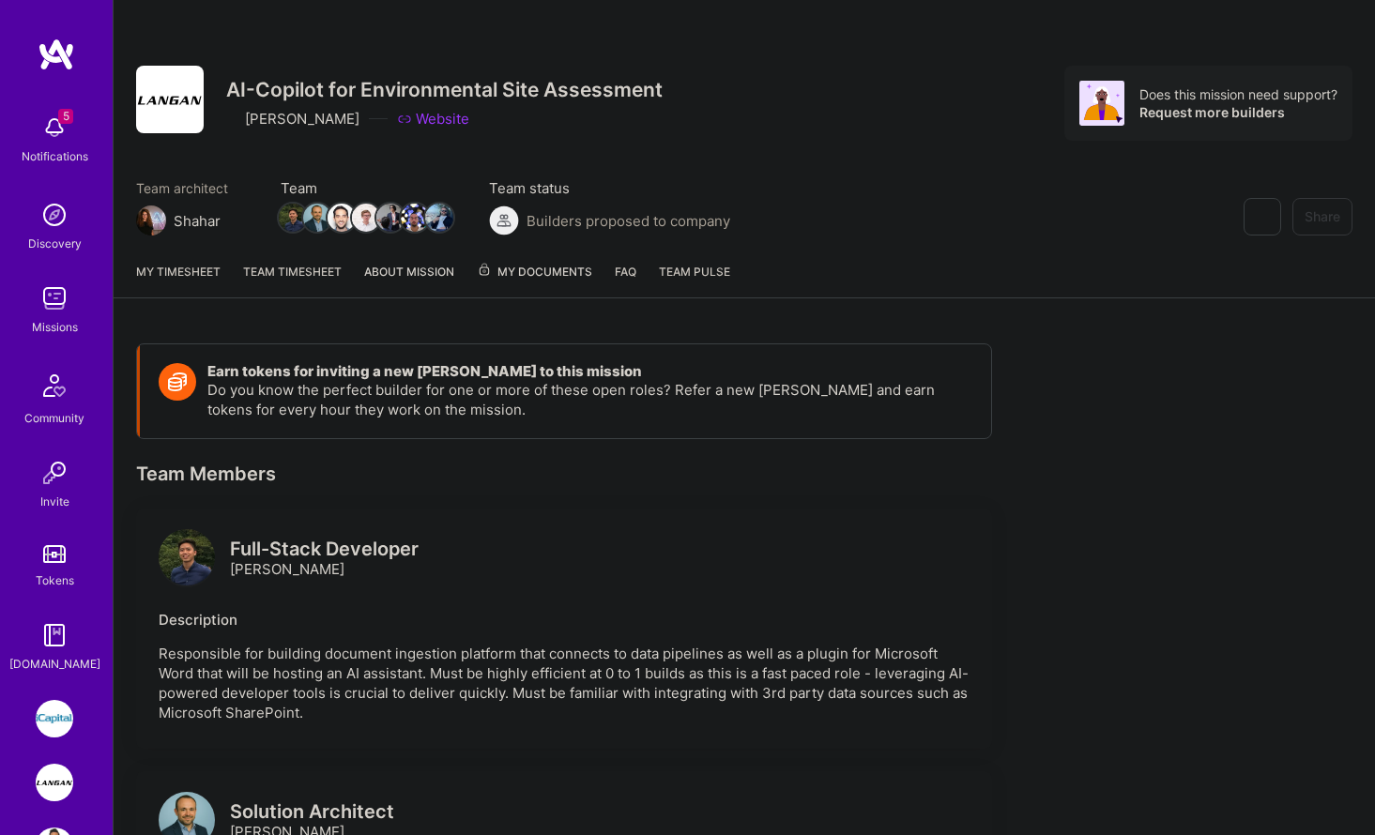
click at [161, 263] on link "My timesheet" at bounding box center [178, 280] width 84 height 36
click at [269, 264] on link "Team timesheet" at bounding box center [292, 280] width 99 height 36
click at [68, 724] on img at bounding box center [55, 719] width 38 height 38
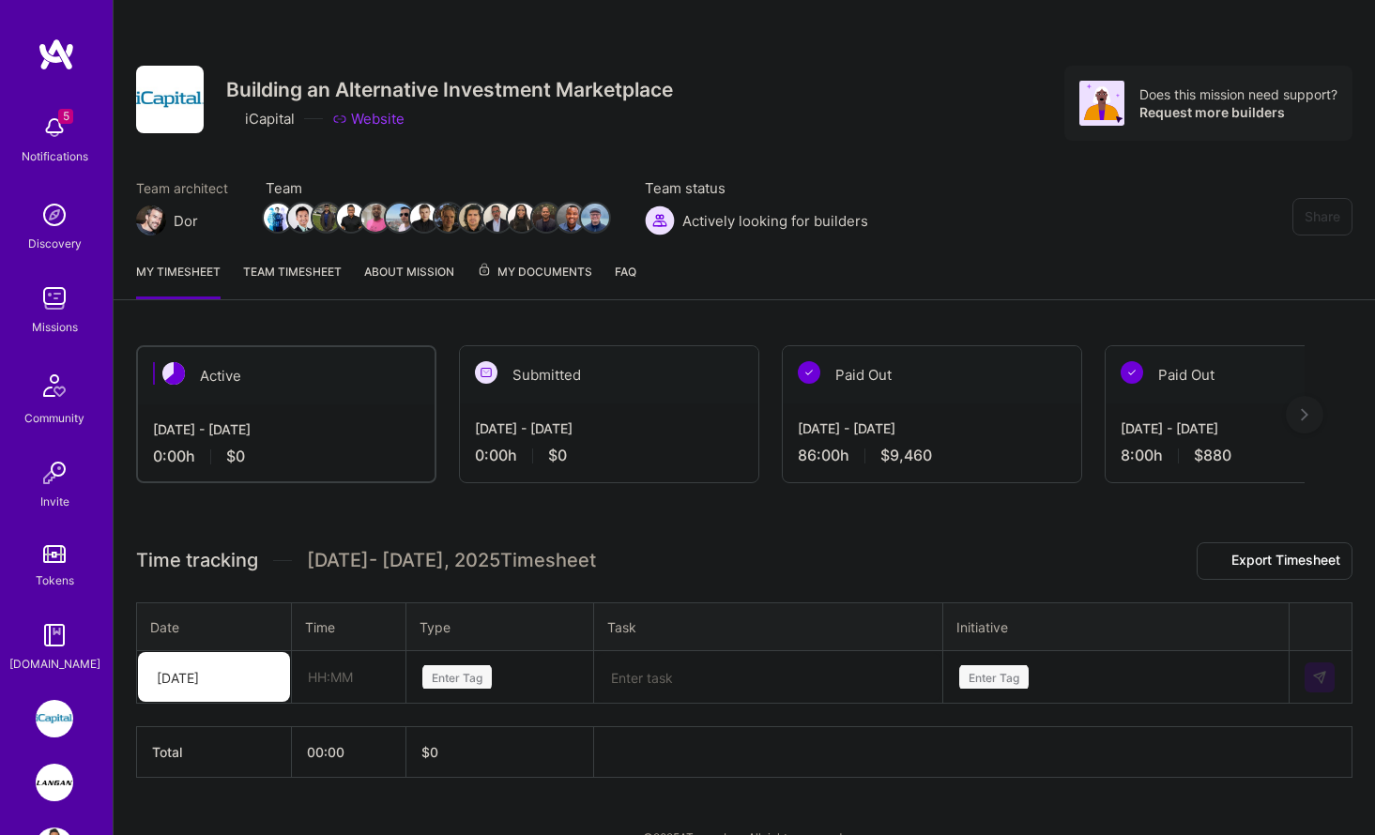
click at [46, 774] on img at bounding box center [55, 783] width 38 height 38
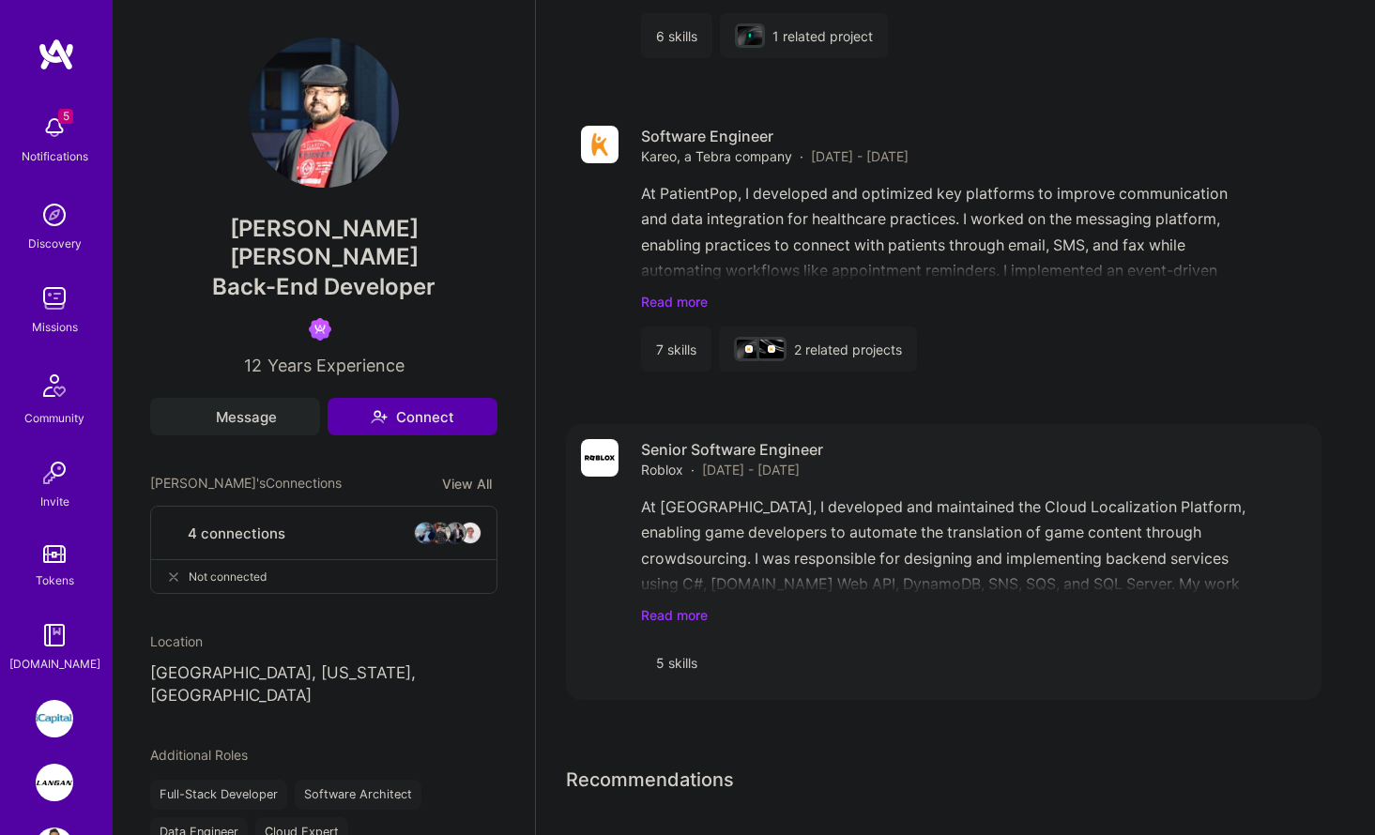
scroll to position [2322, 0]
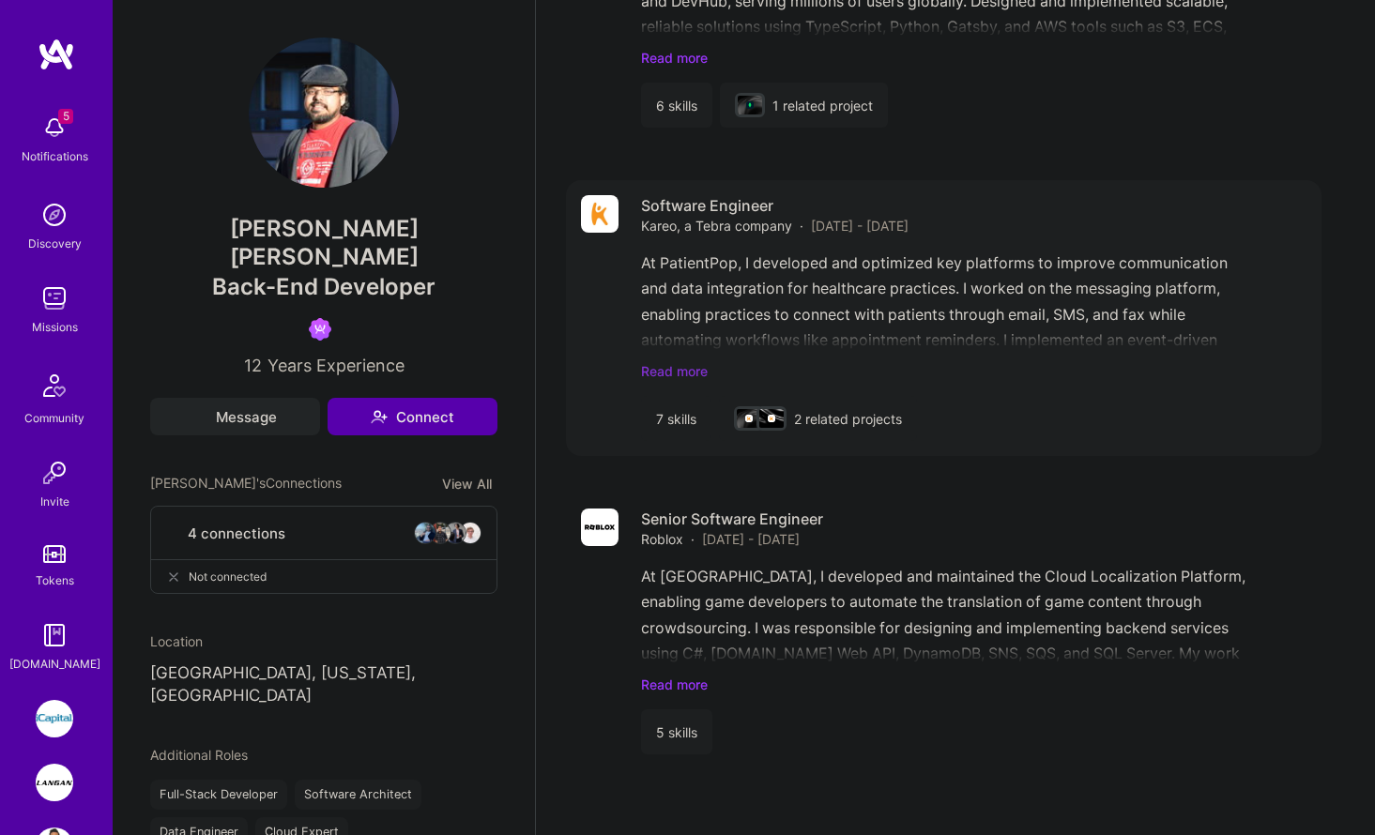
click at [699, 361] on link "Read more" at bounding box center [974, 371] width 666 height 20
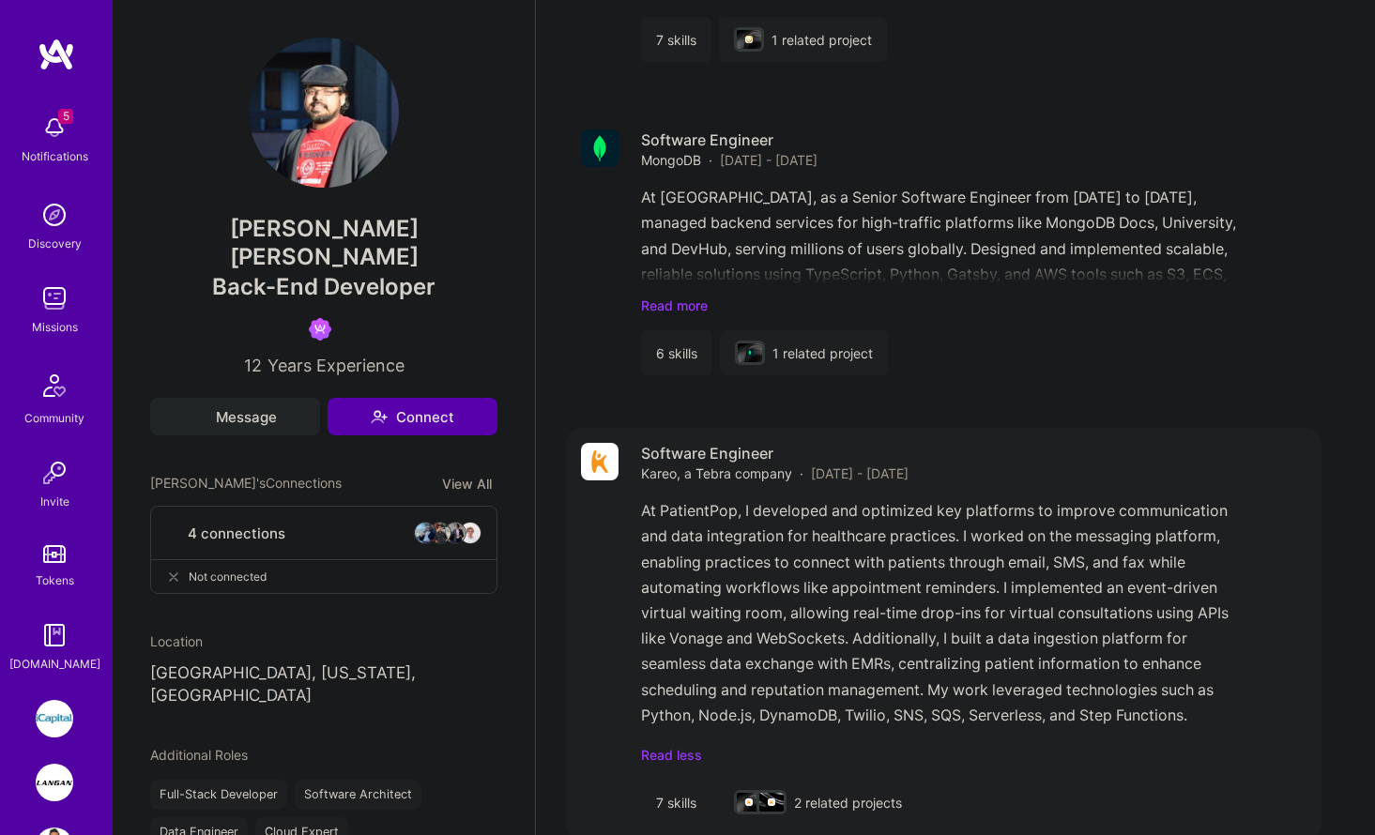
scroll to position [1985, 0]
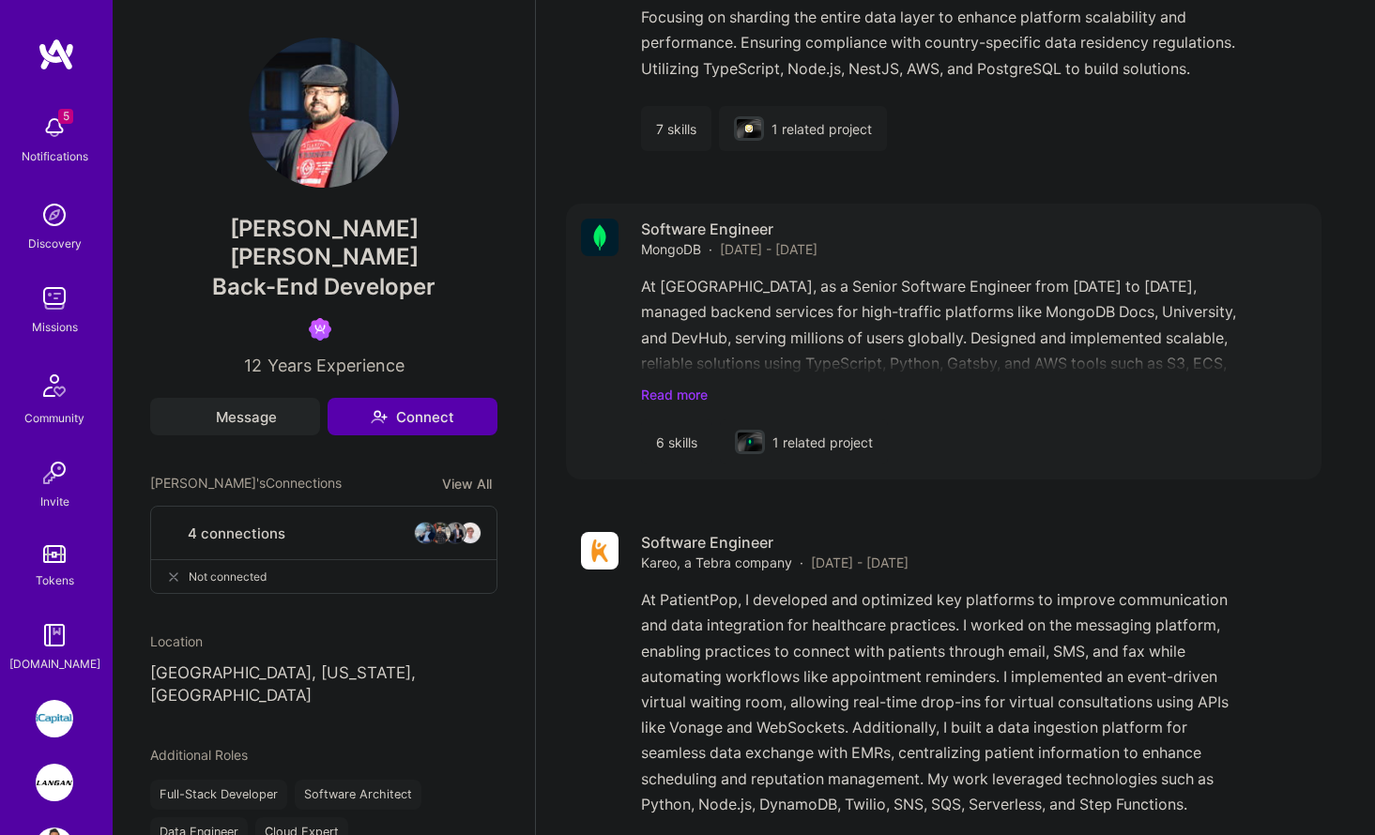
click at [660, 363] on div "At MongoDB, as a Senior Software Engineer from March 2021 to April 2022, manage…" at bounding box center [974, 339] width 666 height 130
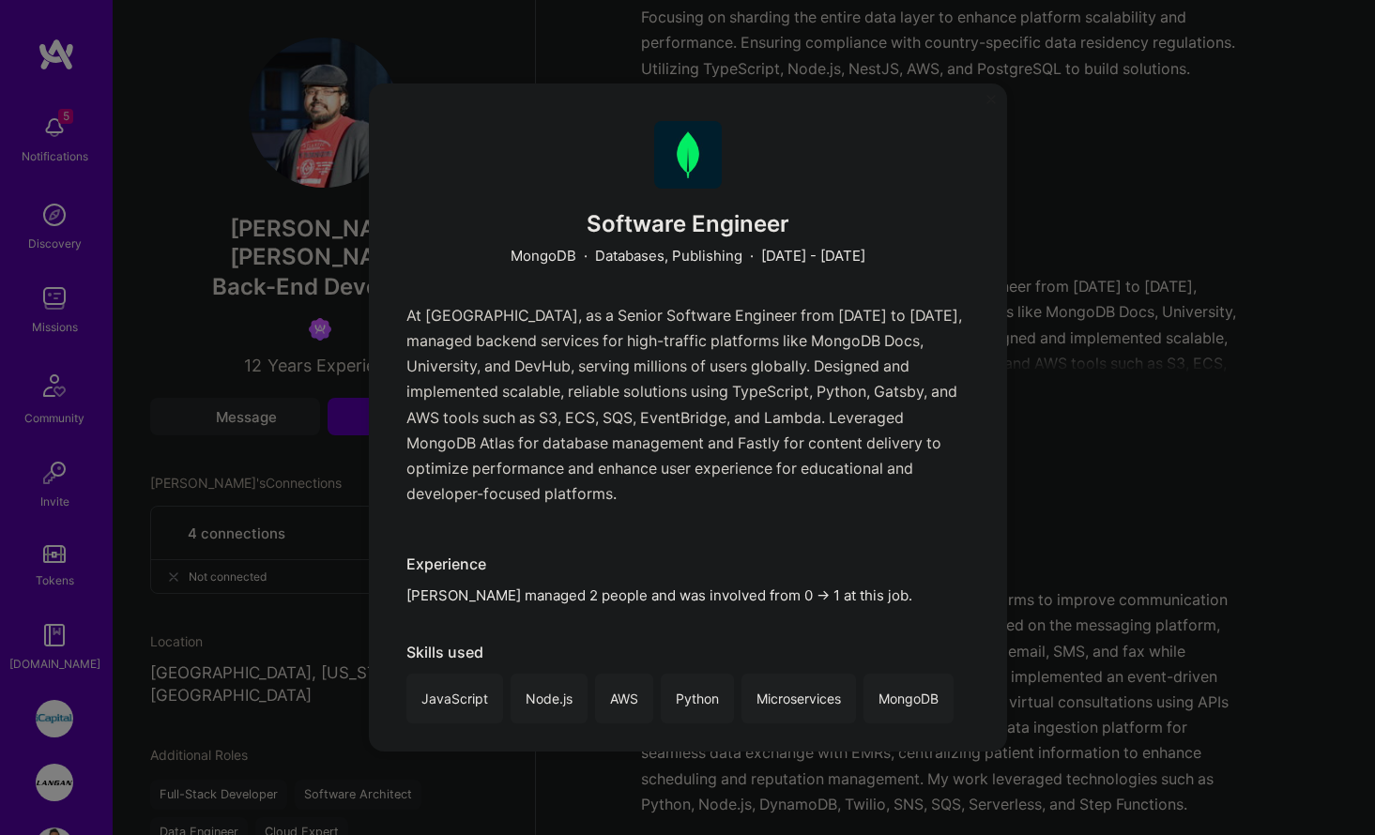
click at [1080, 313] on div "Software Engineer MongoDB · Databases, Publishing · February 2021 - March 2022 …" at bounding box center [687, 417] width 1375 height 835
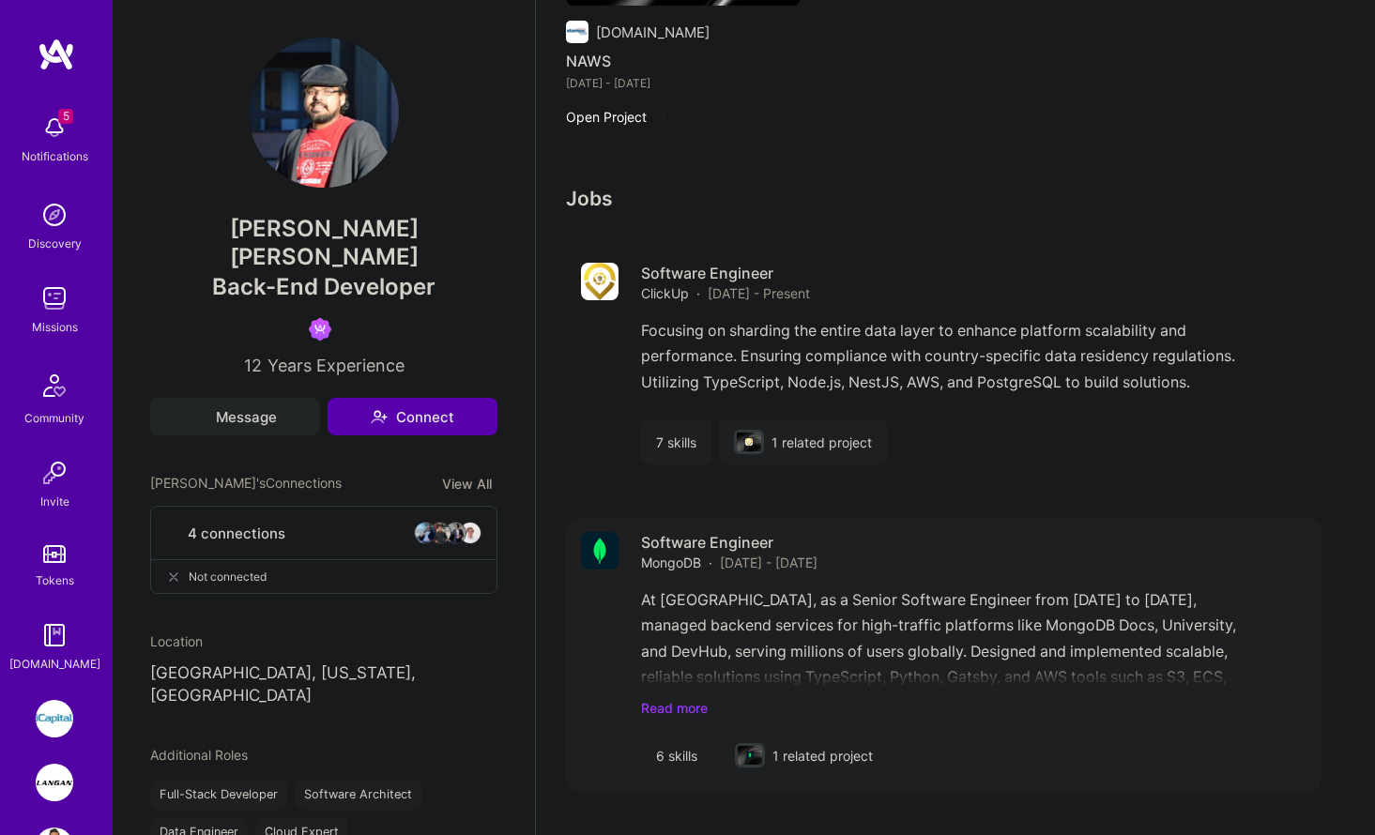
scroll to position [1612, 0]
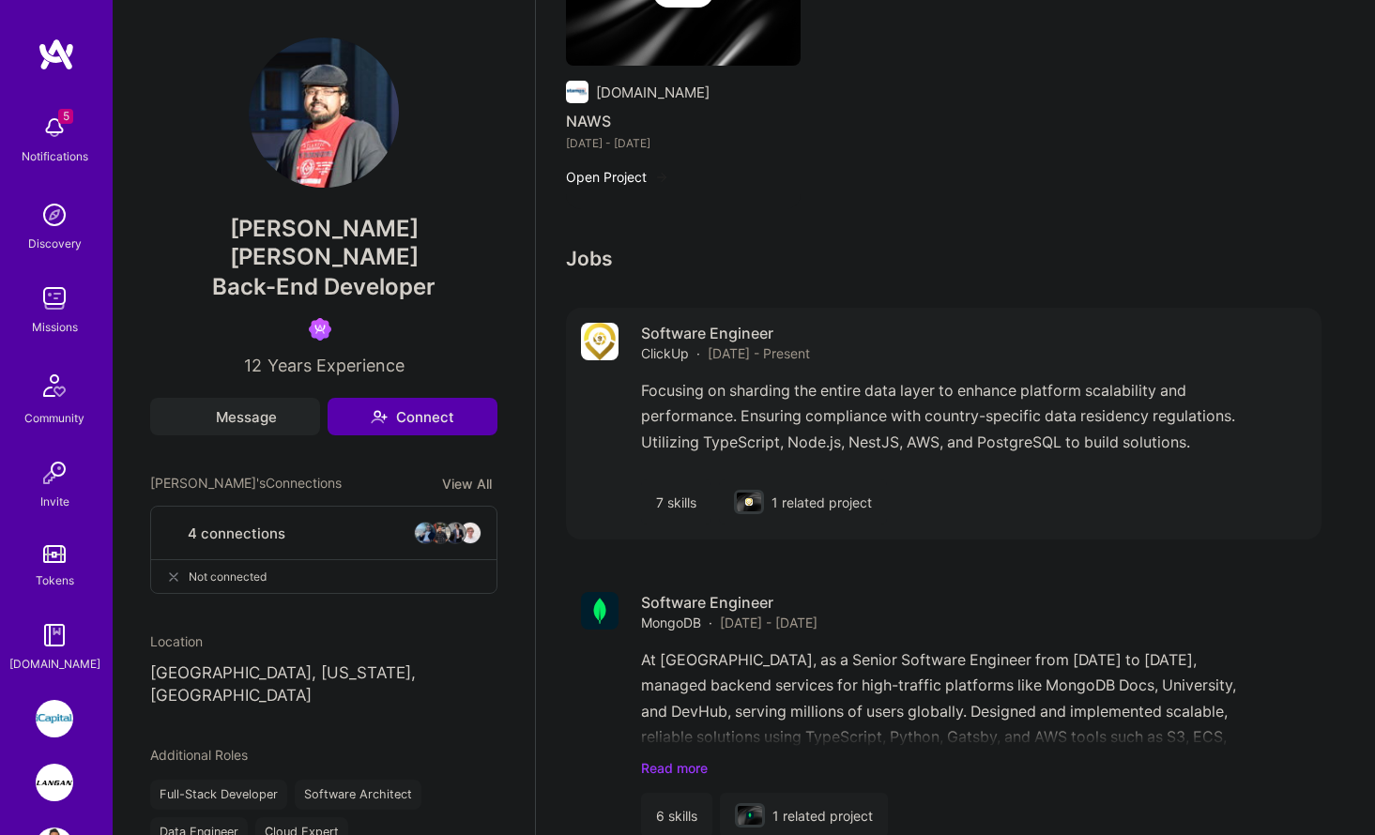
click at [766, 421] on div "Focusing on sharding the entire data layer to enhance platform scalability and …" at bounding box center [974, 421] width 666 height 86
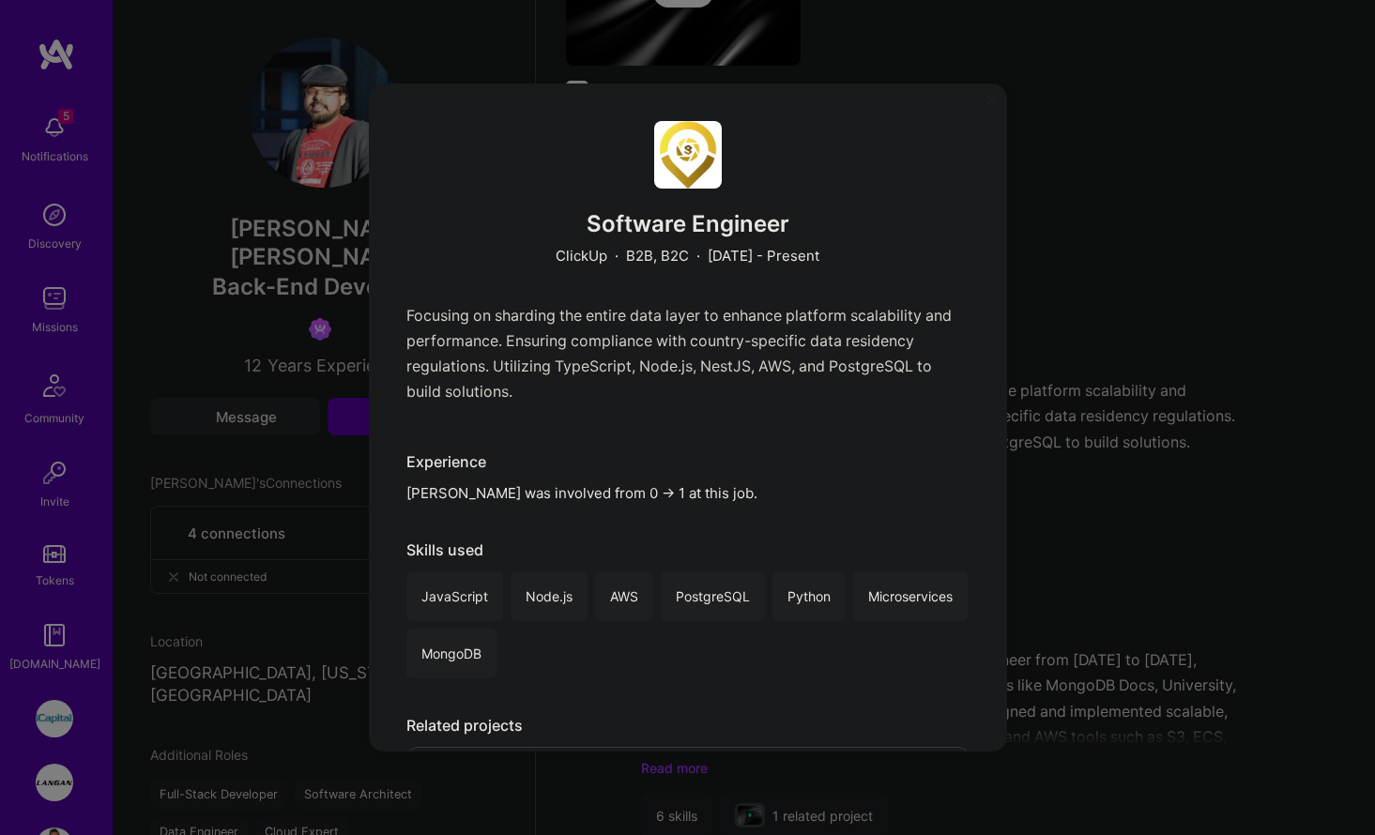
click at [1141, 367] on div "Software Engineer ClickUp · B2B, B2C · March 2022 - Present Focusing on shardin…" at bounding box center [687, 417] width 1375 height 835
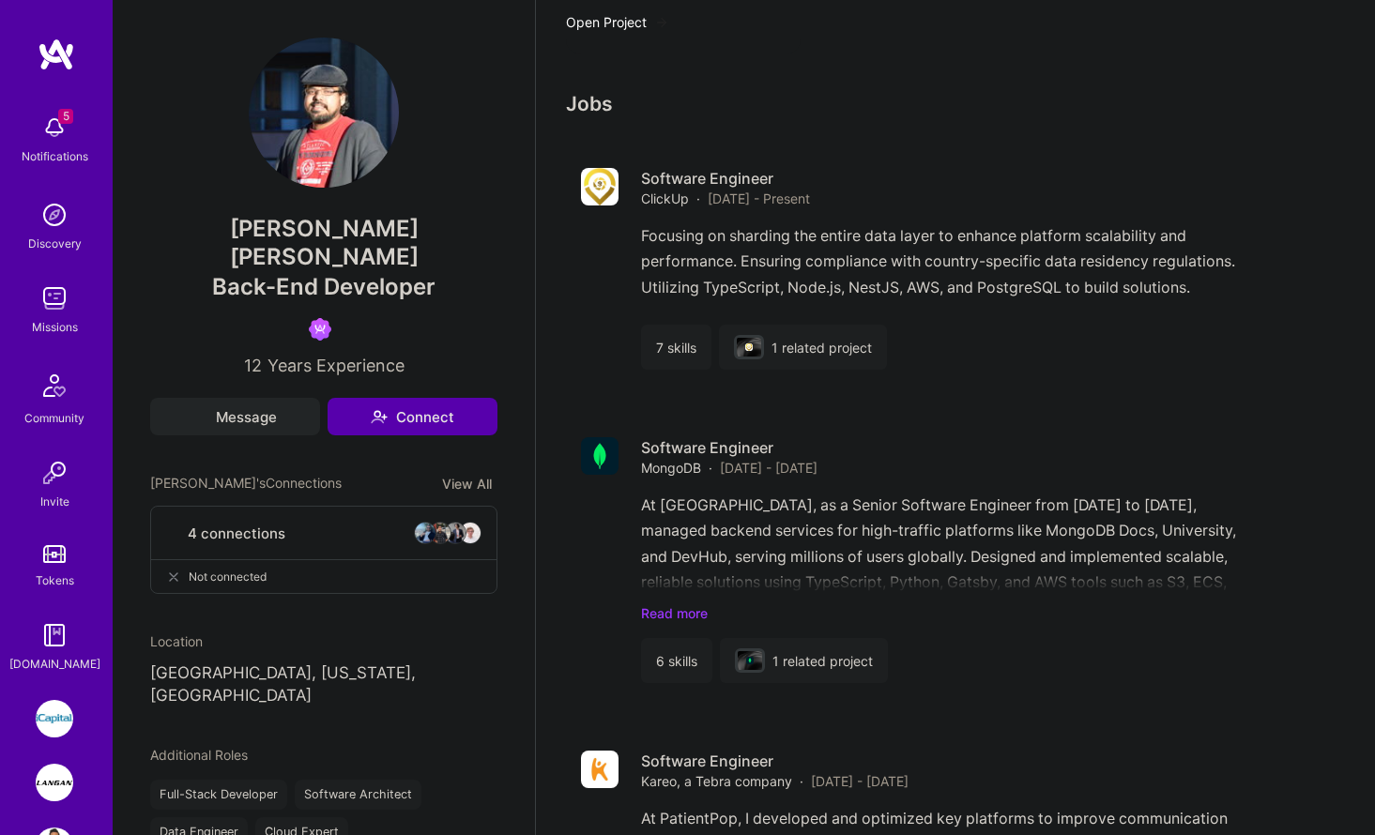
scroll to position [1804, 0]
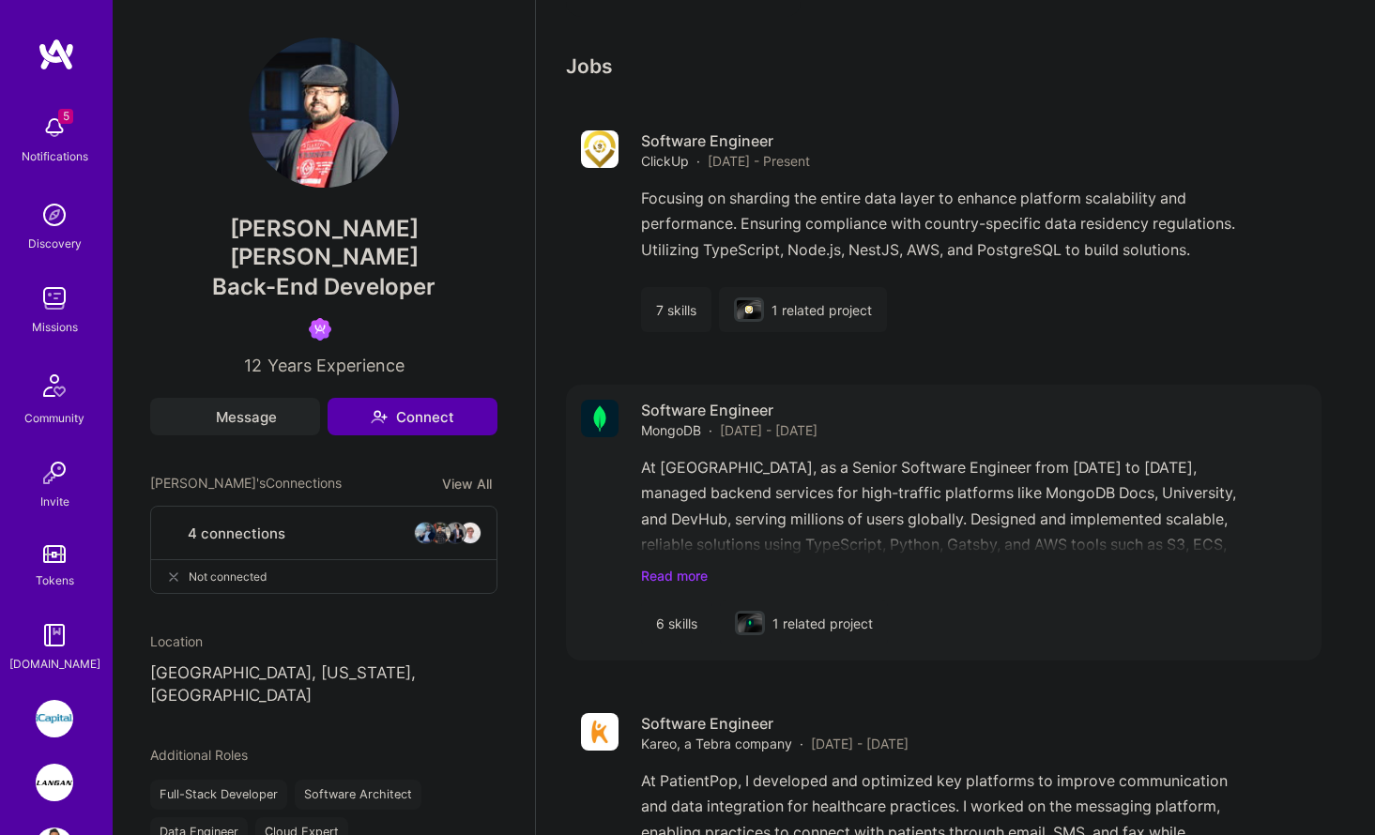
click at [687, 541] on div "At MongoDB, as a Senior Software Engineer from March 2021 to April 2022, manage…" at bounding box center [974, 520] width 666 height 130
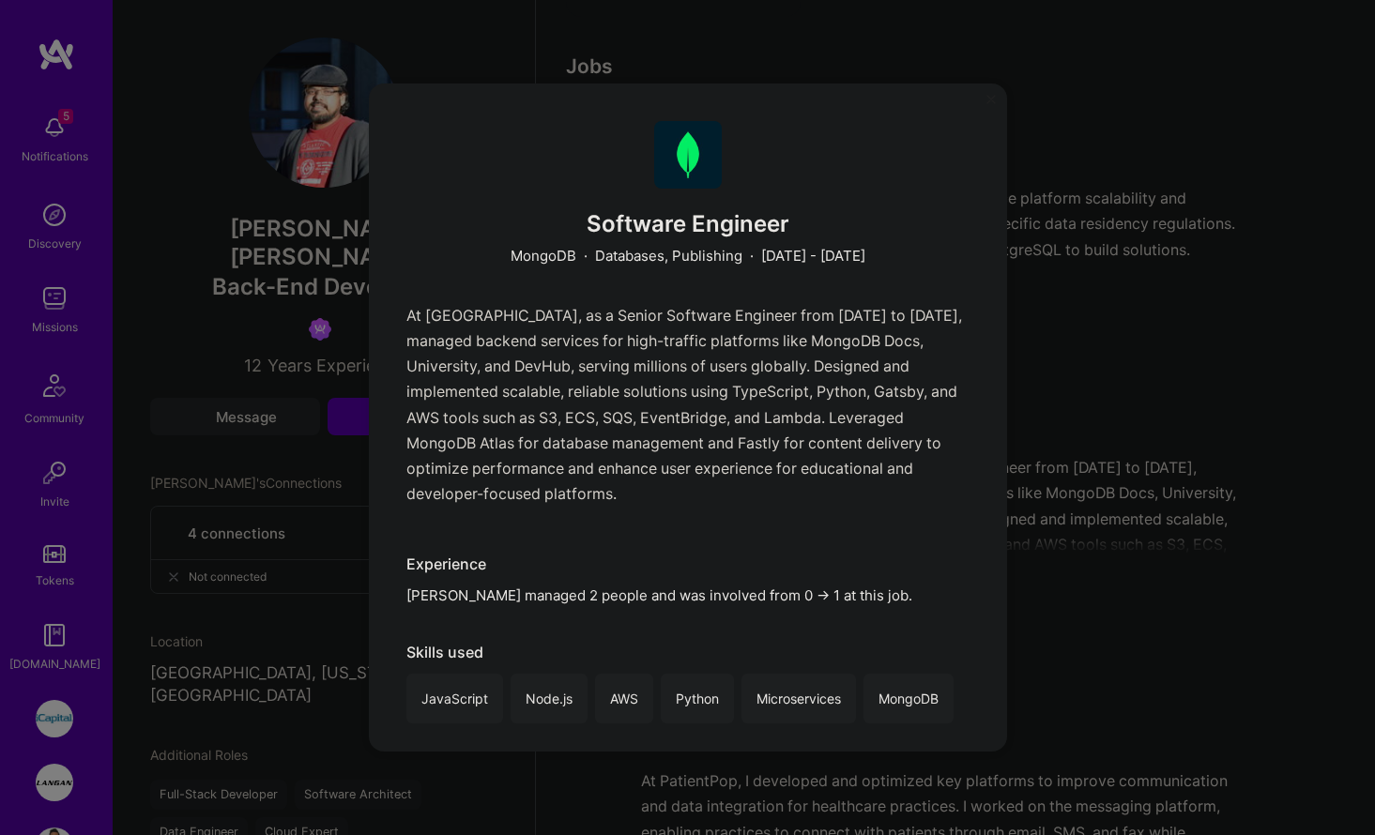
click at [1127, 441] on div "Software Engineer MongoDB · Databases, Publishing · February 2021 - March 2022 …" at bounding box center [687, 417] width 1375 height 835
